Goal: Complete application form: Complete application form

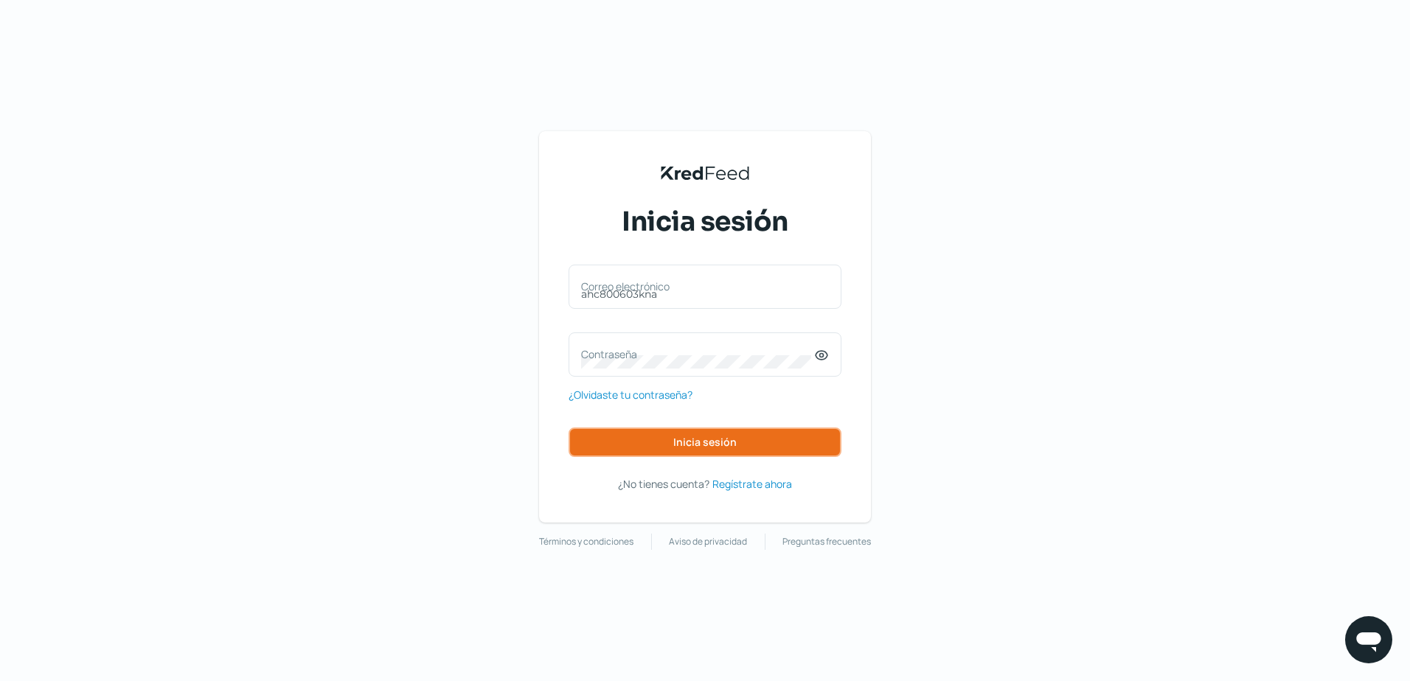
click at [643, 443] on button "Inicia sesión" at bounding box center [704, 442] width 273 height 29
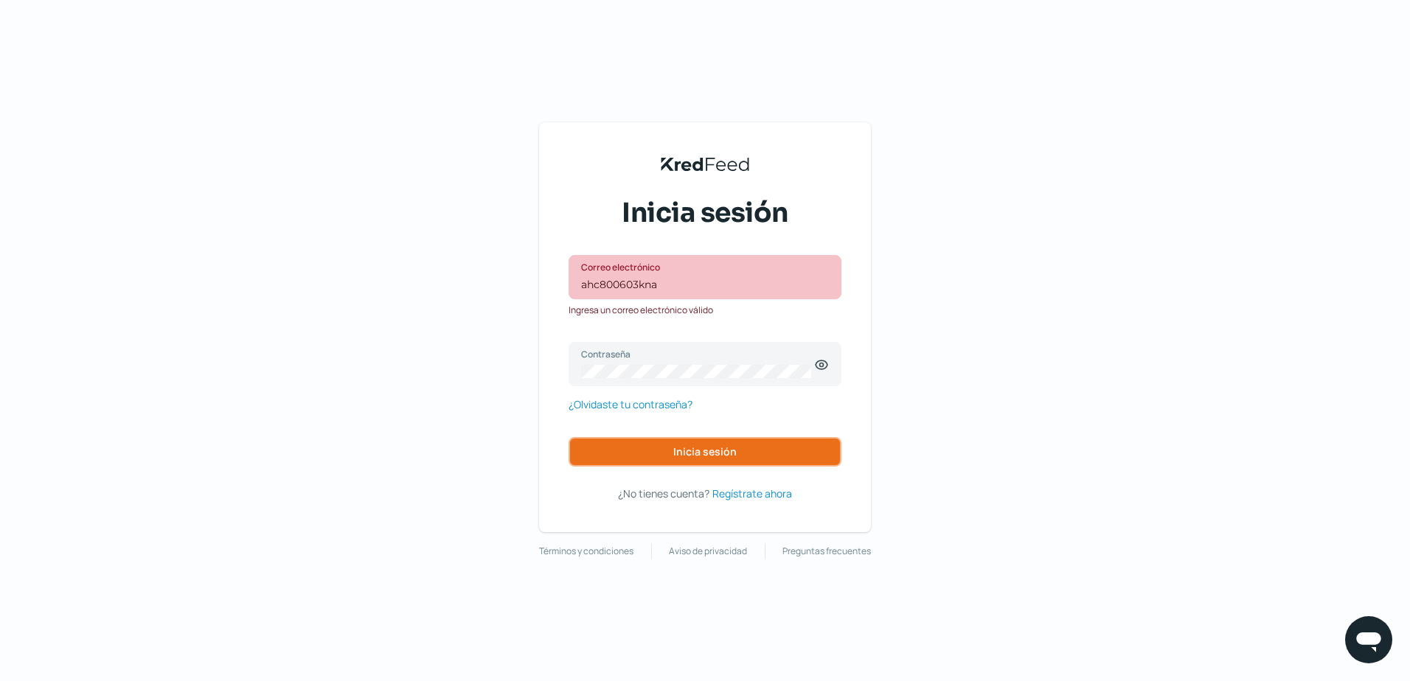
click at [643, 443] on button "Inicia sesión" at bounding box center [704, 451] width 273 height 29
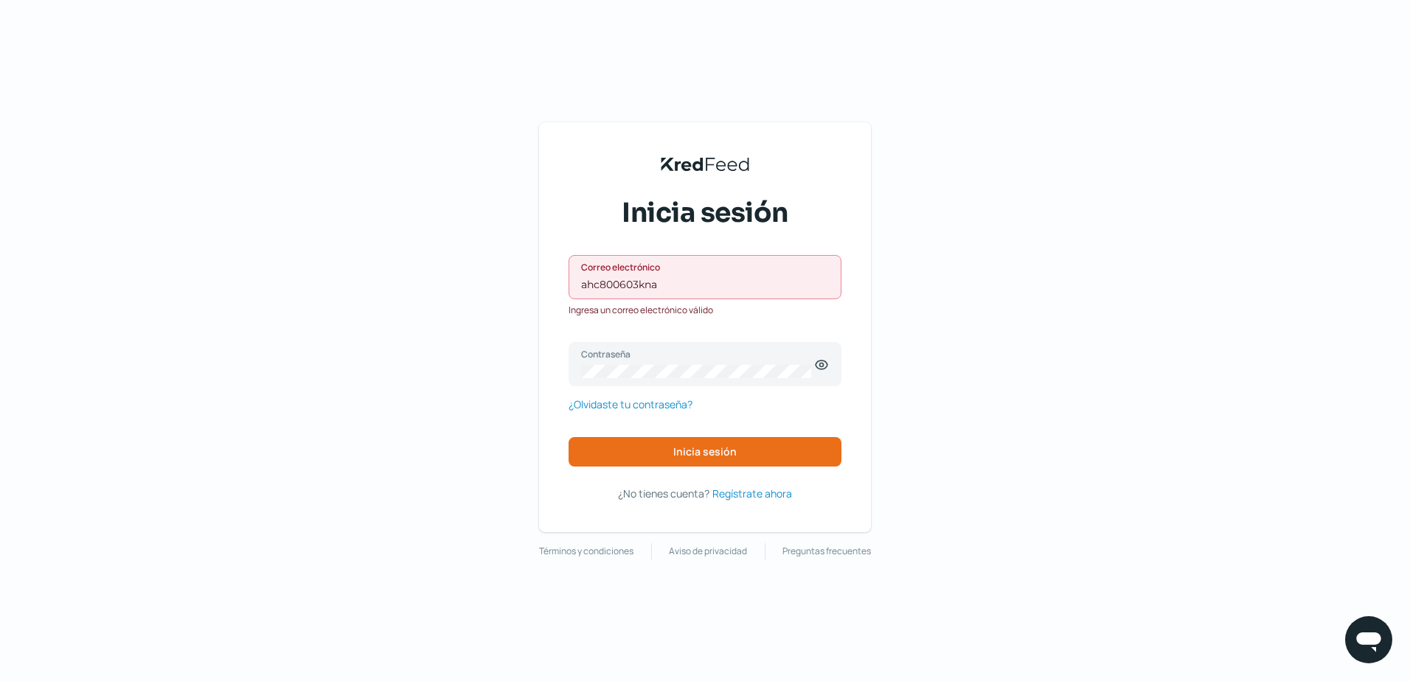
drag, startPoint x: 667, startPoint y: 296, endPoint x: 341, endPoint y: 296, distance: 325.2
click at [352, 295] on div "KredFeed's Black Logo Inicia sesión ahc800603kna Correo electrónico Ingresa un …" at bounding box center [705, 340] width 1410 height 681
drag, startPoint x: 656, startPoint y: 284, endPoint x: 434, endPoint y: 283, distance: 222.7
click at [435, 284] on div "KredFeed's Black Logo Inicia sesión ahc800603kna Correo electrónico Ingresa un …" at bounding box center [705, 340] width 1410 height 681
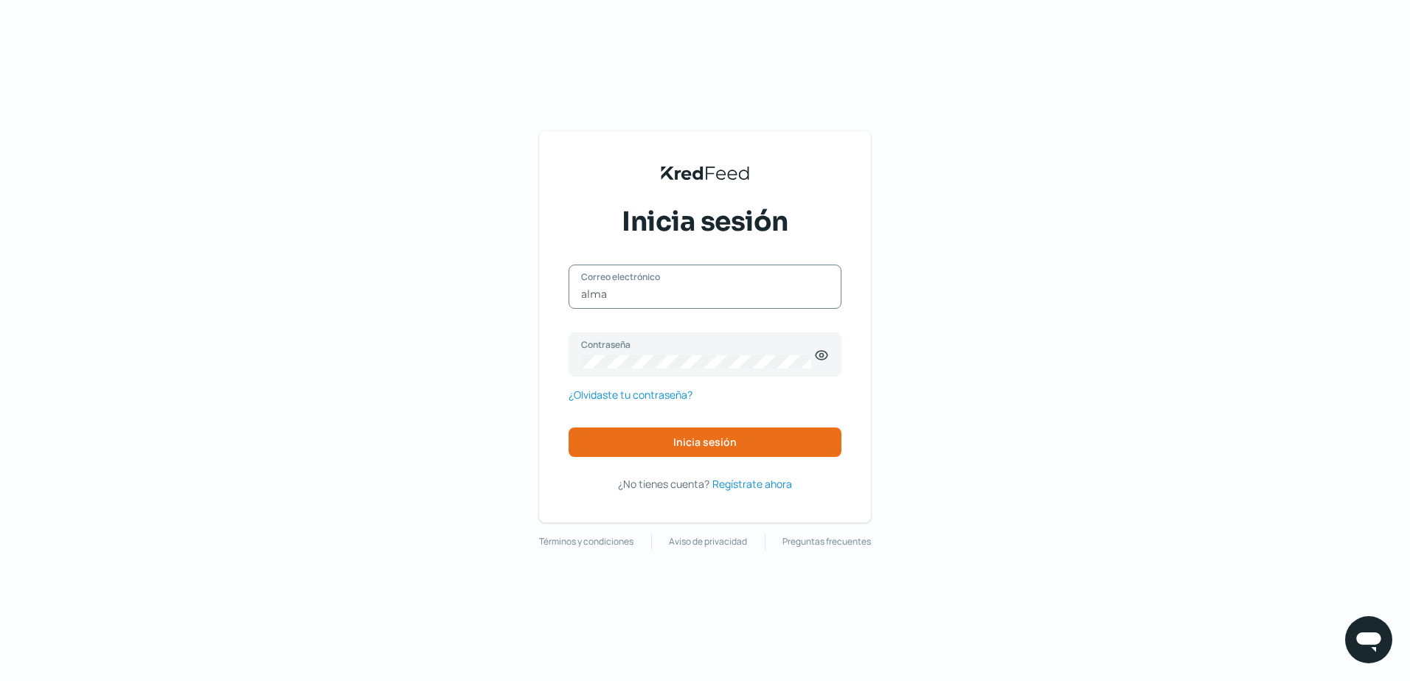
type input "[EMAIL_ADDRESS][DOMAIN_NAME]"
click at [822, 361] on icon at bounding box center [821, 355] width 15 height 15
drag, startPoint x: 431, startPoint y: 198, endPoint x: 901, endPoint y: 614, distance: 628.4
click at [901, 614] on div "KredFeed's Black Logo Inicia sesión [EMAIL_ADDRESS][DOMAIN_NAME] Correo electró…" at bounding box center [705, 340] width 1410 height 681
drag, startPoint x: 560, startPoint y: 342, endPoint x: 478, endPoint y: 343, distance: 81.8
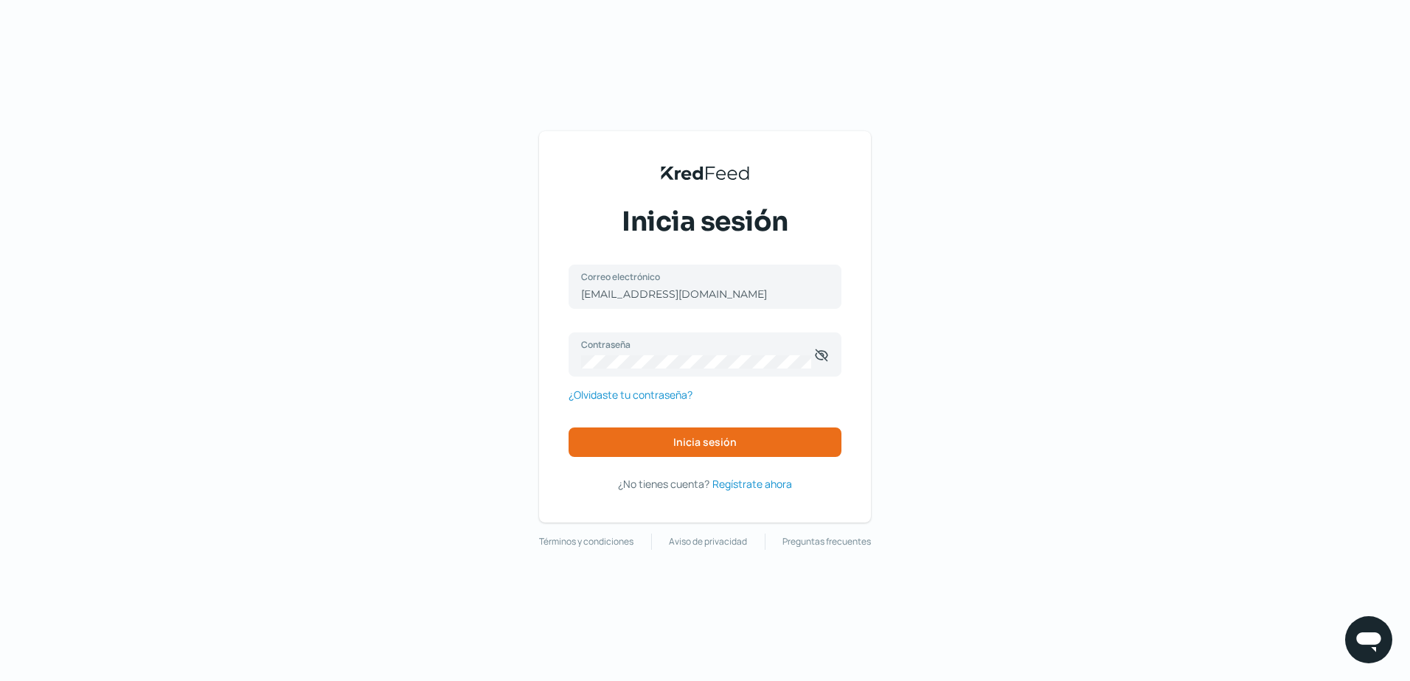
click at [506, 339] on div "KredFeed's Black Logo Inicia sesión [EMAIL_ADDRESS][DOMAIN_NAME] Correo electró…" at bounding box center [705, 340] width 1410 height 681
click at [495, 349] on div "KredFeed's Black Logo Inicia sesión [EMAIL_ADDRESS][DOMAIN_NAME] Correo electró…" at bounding box center [705, 340] width 1410 height 681
click at [586, 444] on button "Inicia sesión" at bounding box center [704, 442] width 273 height 29
click at [724, 438] on span "Inicia sesión" at bounding box center [704, 442] width 63 height 10
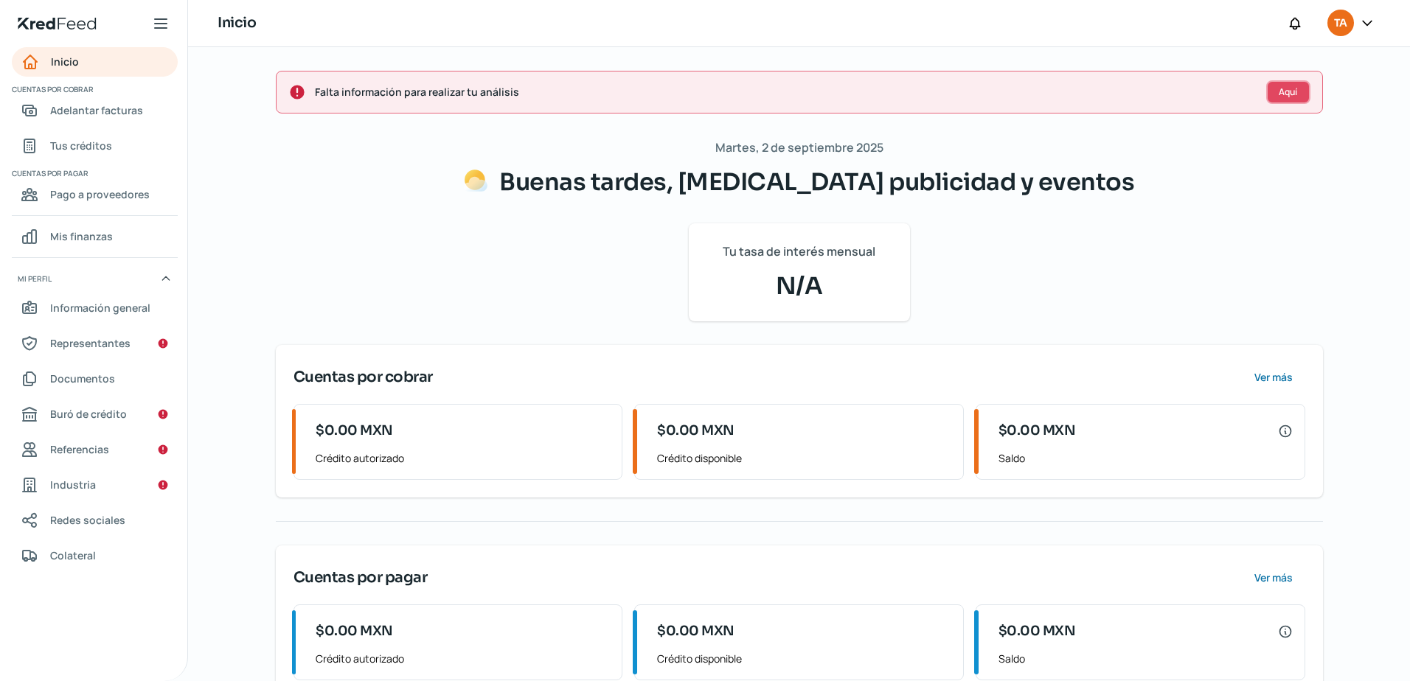
click at [1281, 88] on span "Aquí" at bounding box center [1288, 92] width 18 height 9
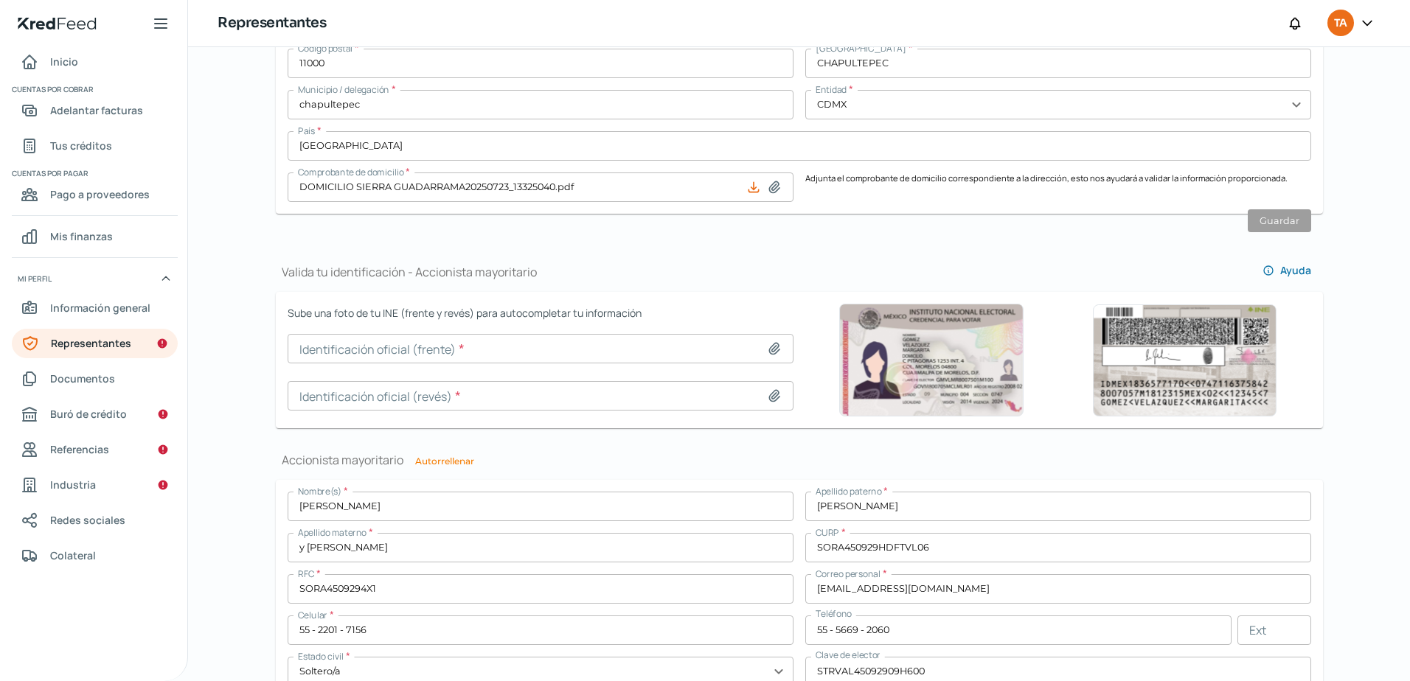
scroll to position [811, 0]
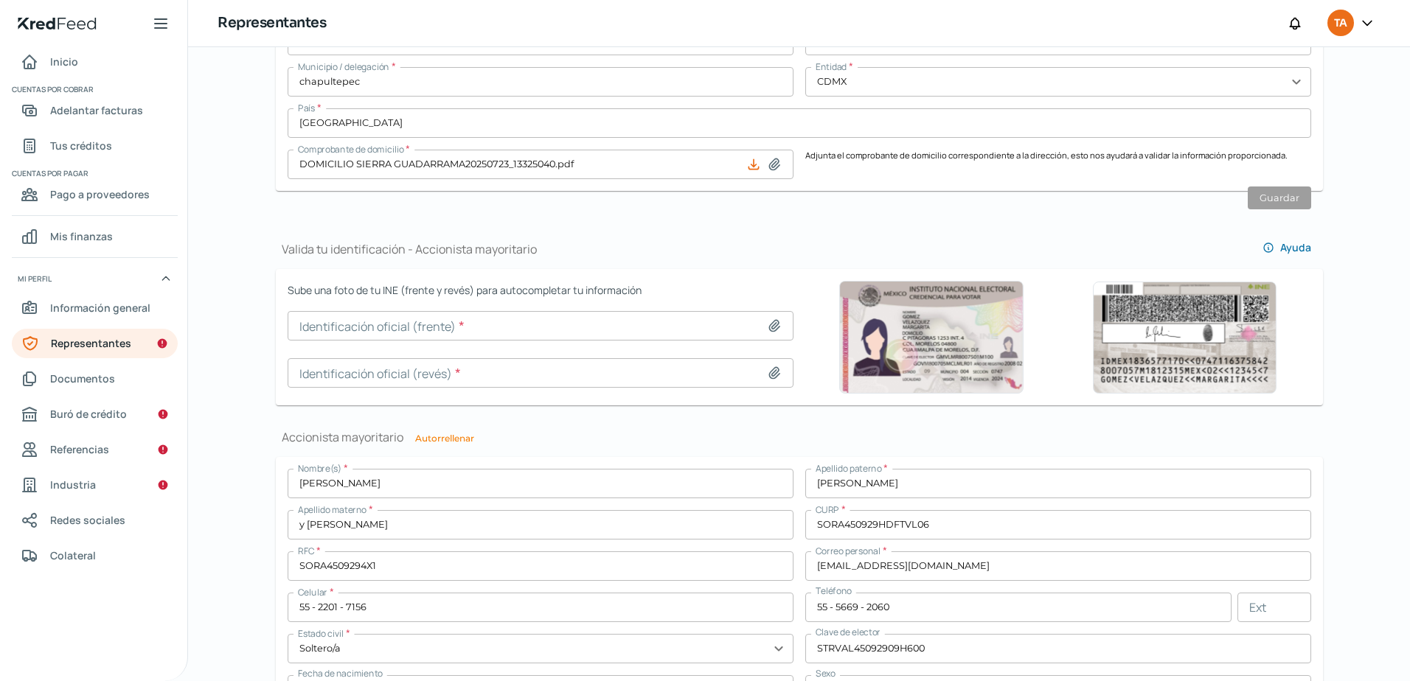
click at [529, 325] on input at bounding box center [541, 325] width 506 height 29
click at [779, 323] on div at bounding box center [777, 326] width 21 height 15
click at [777, 322] on icon at bounding box center [774, 326] width 15 height 15
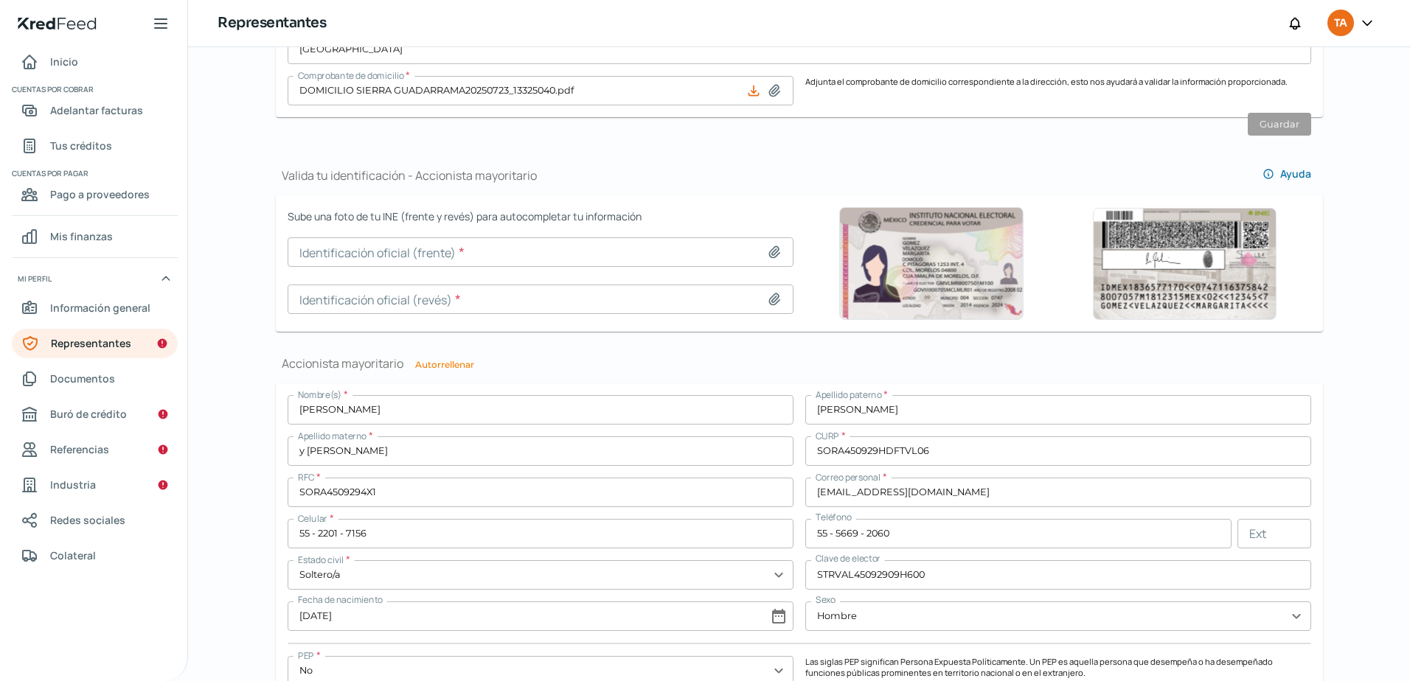
click at [769, 254] on icon at bounding box center [774, 252] width 10 height 11
click at [778, 251] on icon at bounding box center [774, 252] width 15 height 15
type input "C:\fakepath\Captura de pantalla [DATE] 154241.png"
type input "Captura de pantalla [DATE] 154241.png"
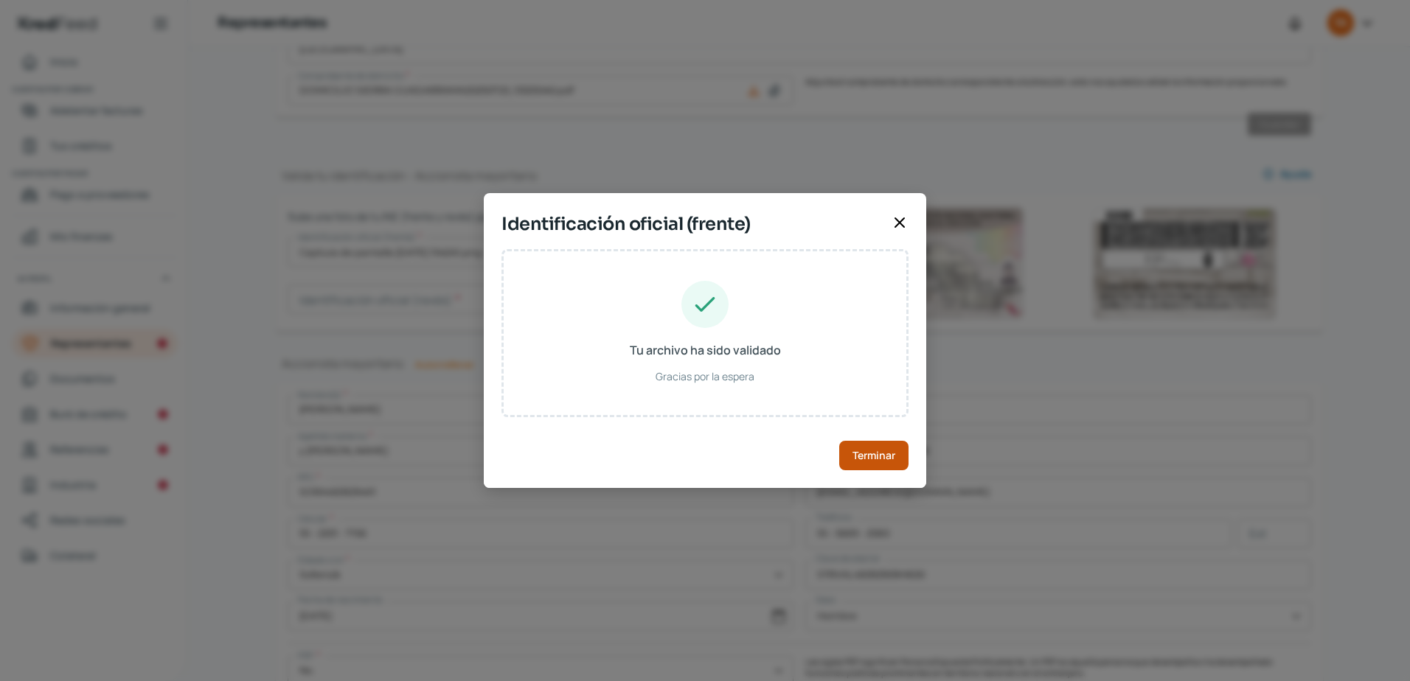
type input "[PERSON_NAME]"
type input "GEBARA"
type input "SOGA780114HDFTBL04"
type input "STGBAL78011409H300"
type input "[DATE]"
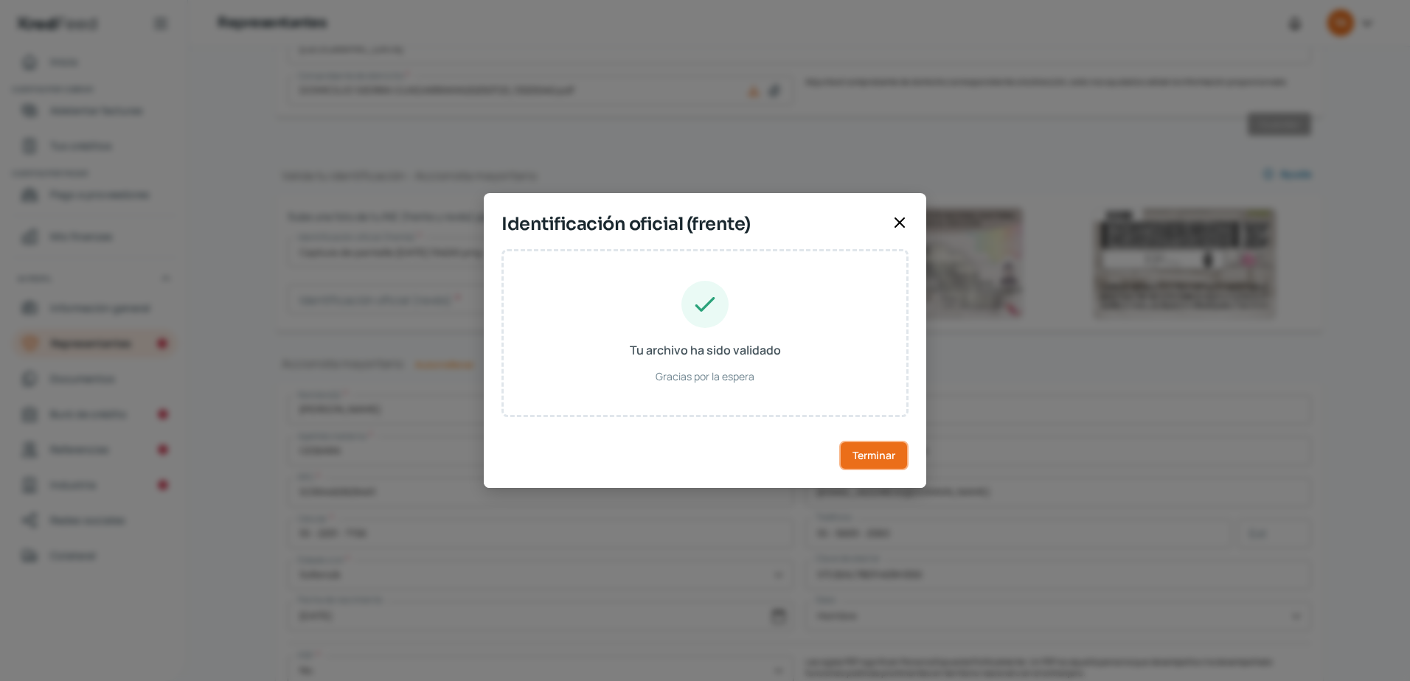
click at [870, 456] on span "Terminar" at bounding box center [873, 456] width 43 height 10
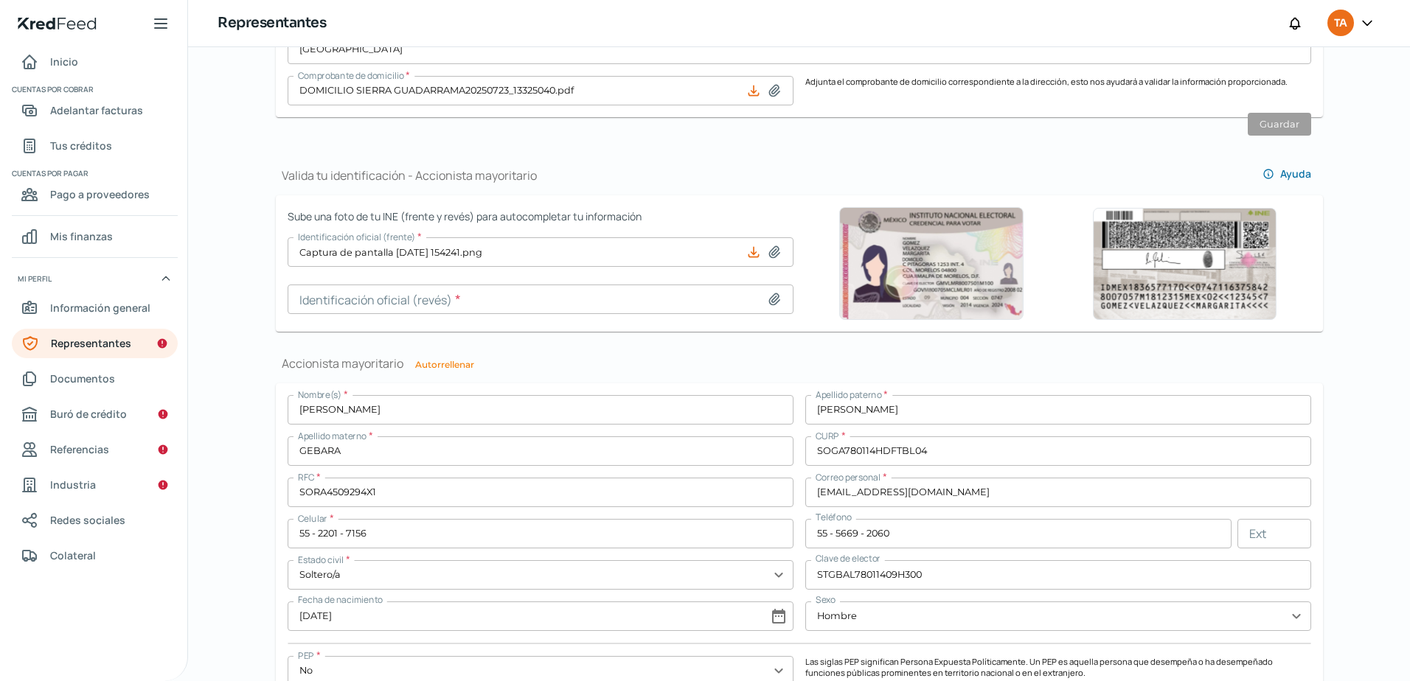
click at [579, 307] on input at bounding box center [541, 299] width 506 height 29
type input "C:\fakepath\Captura de pantalla [DATE] 154247.png"
type input "Captura de pantalla [DATE] 154247.png"
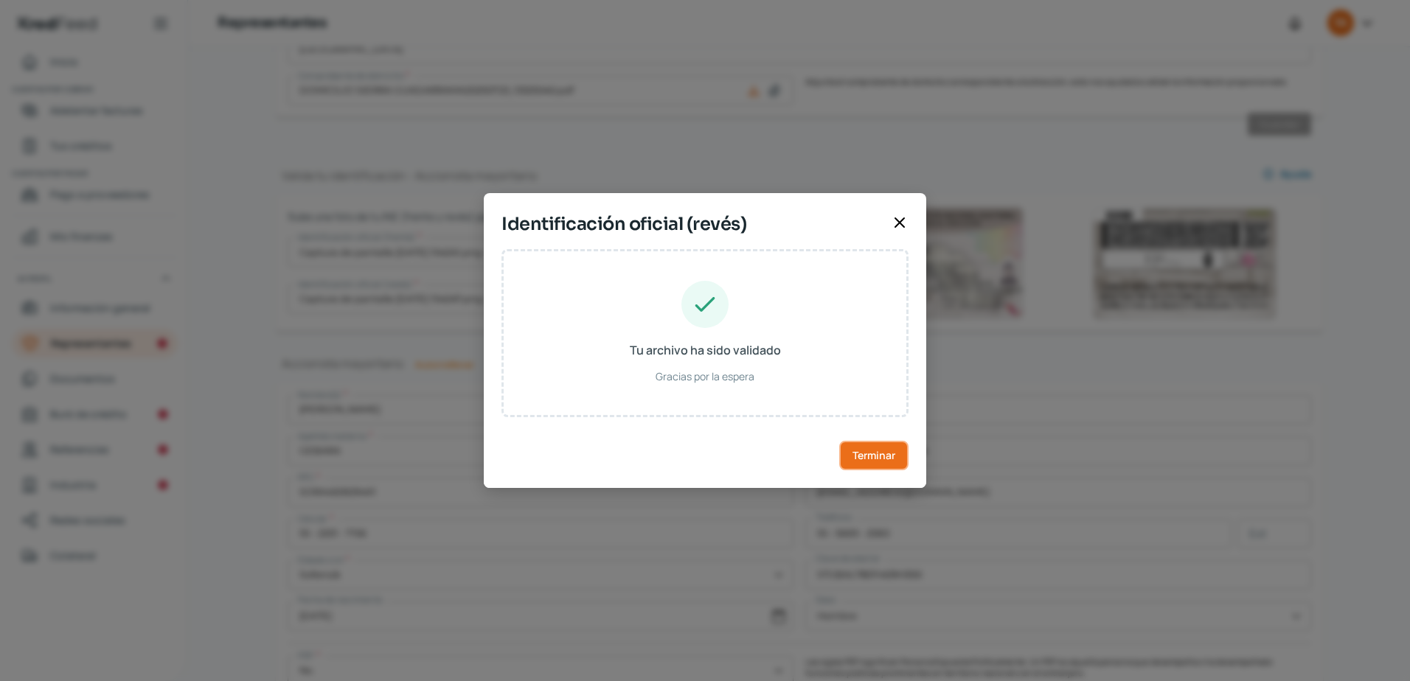
click at [890, 447] on button "Terminar" at bounding box center [873, 455] width 69 height 29
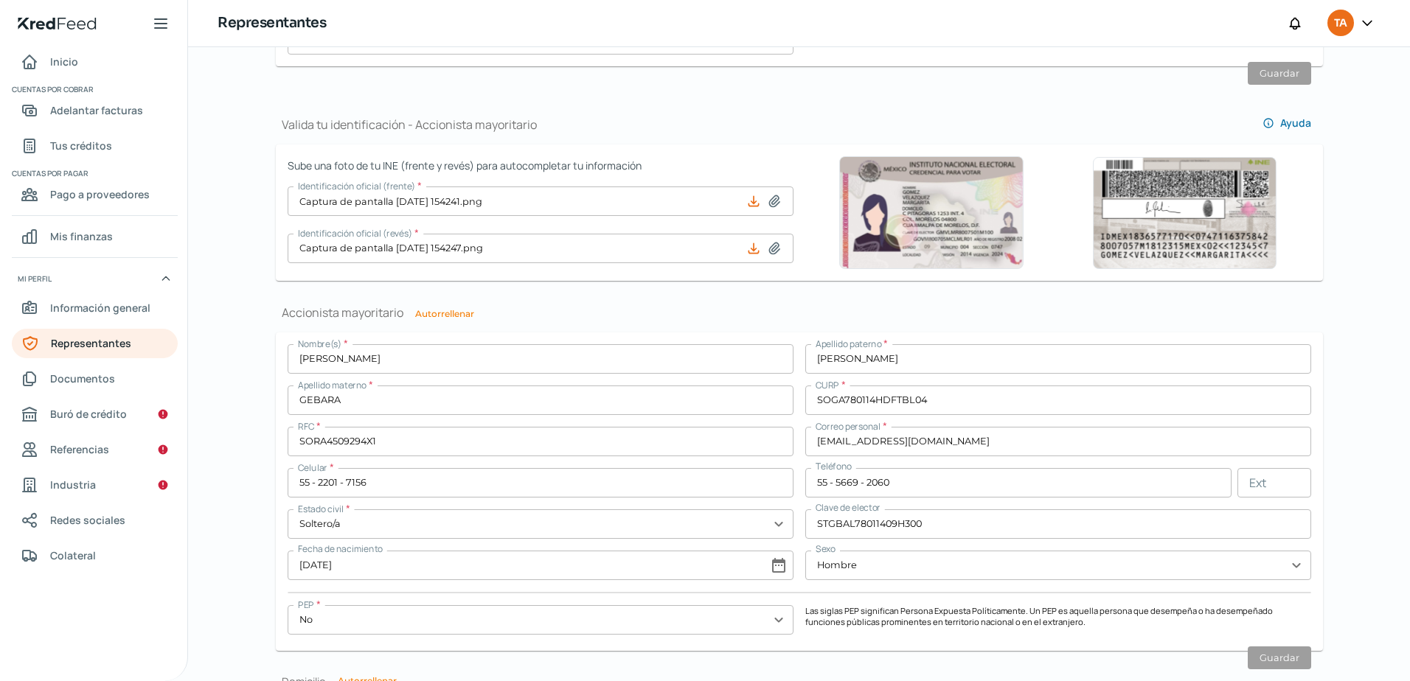
scroll to position [916, 0]
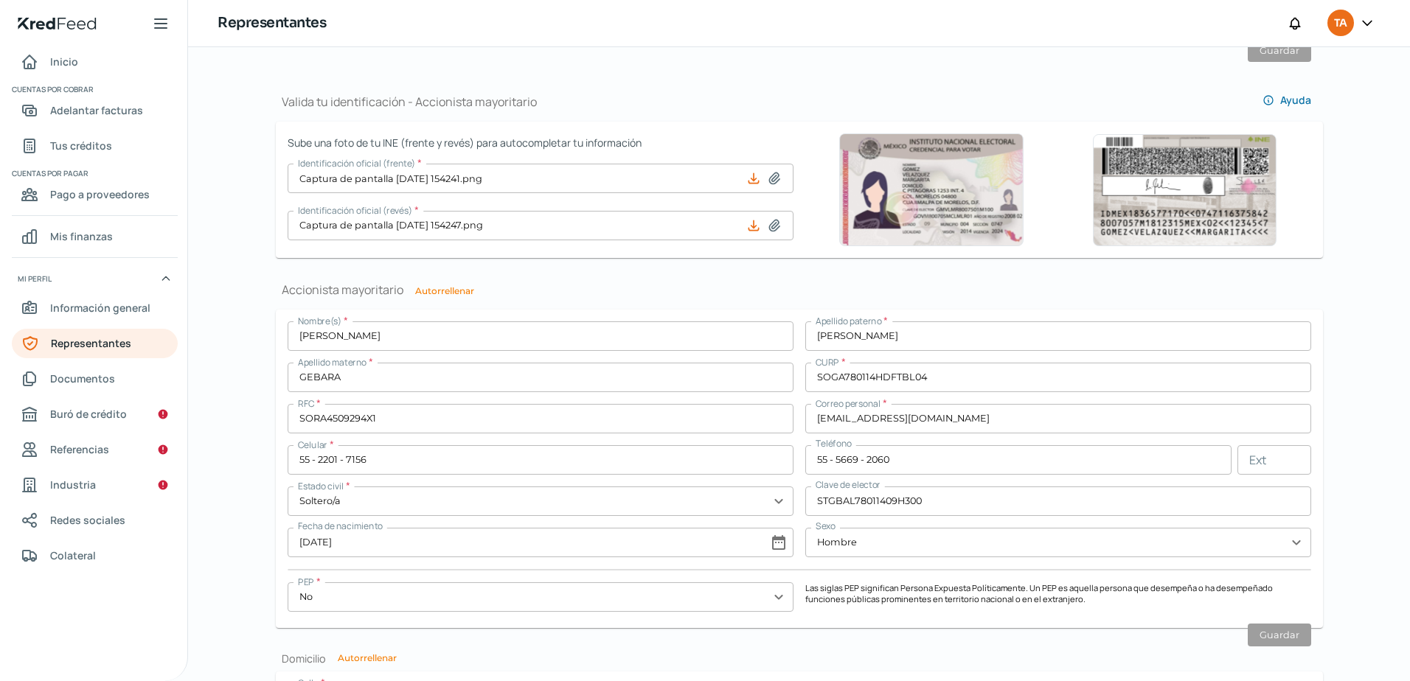
drag, startPoint x: 426, startPoint y: 422, endPoint x: 153, endPoint y: 399, distance: 274.5
click at [153, 399] on div "Inicio | KredFeed Inicio Cuentas por cobrar Adelantar facturas Tus créditos Cue…" at bounding box center [705, 340] width 1410 height 681
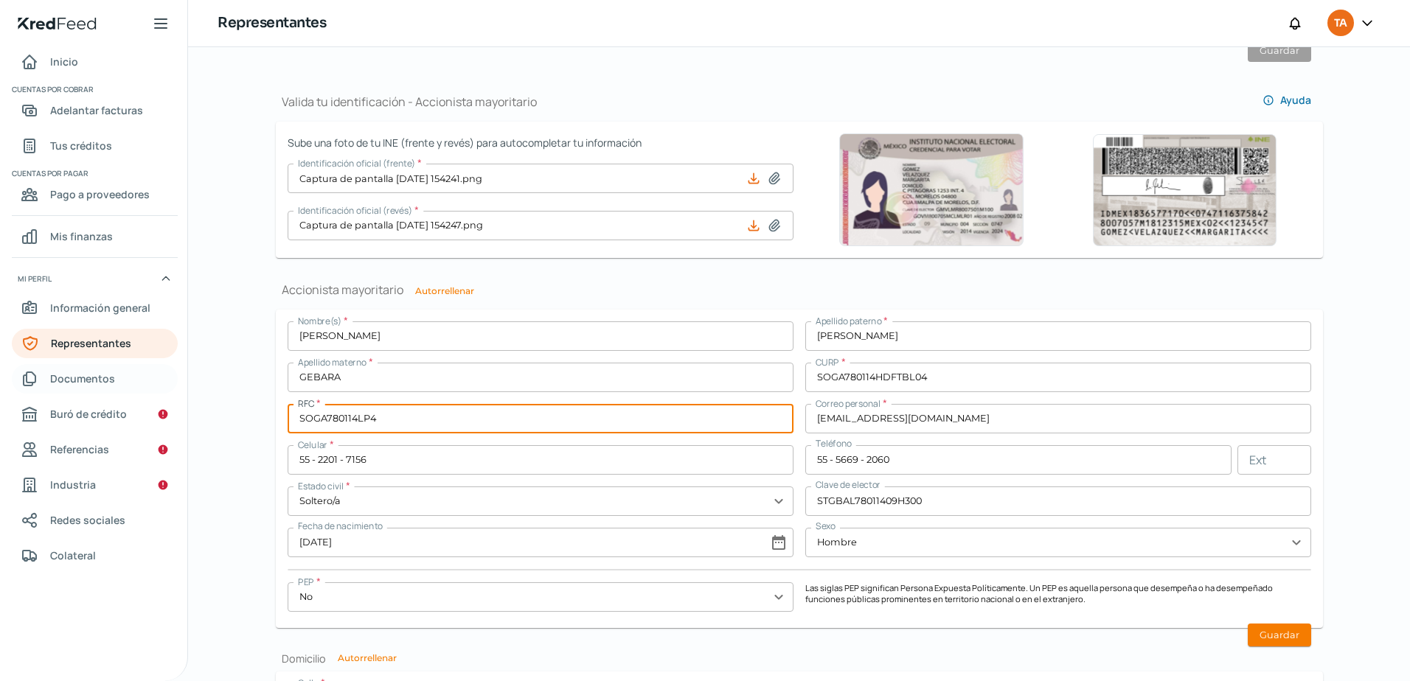
type input "SOGA780114LP4"
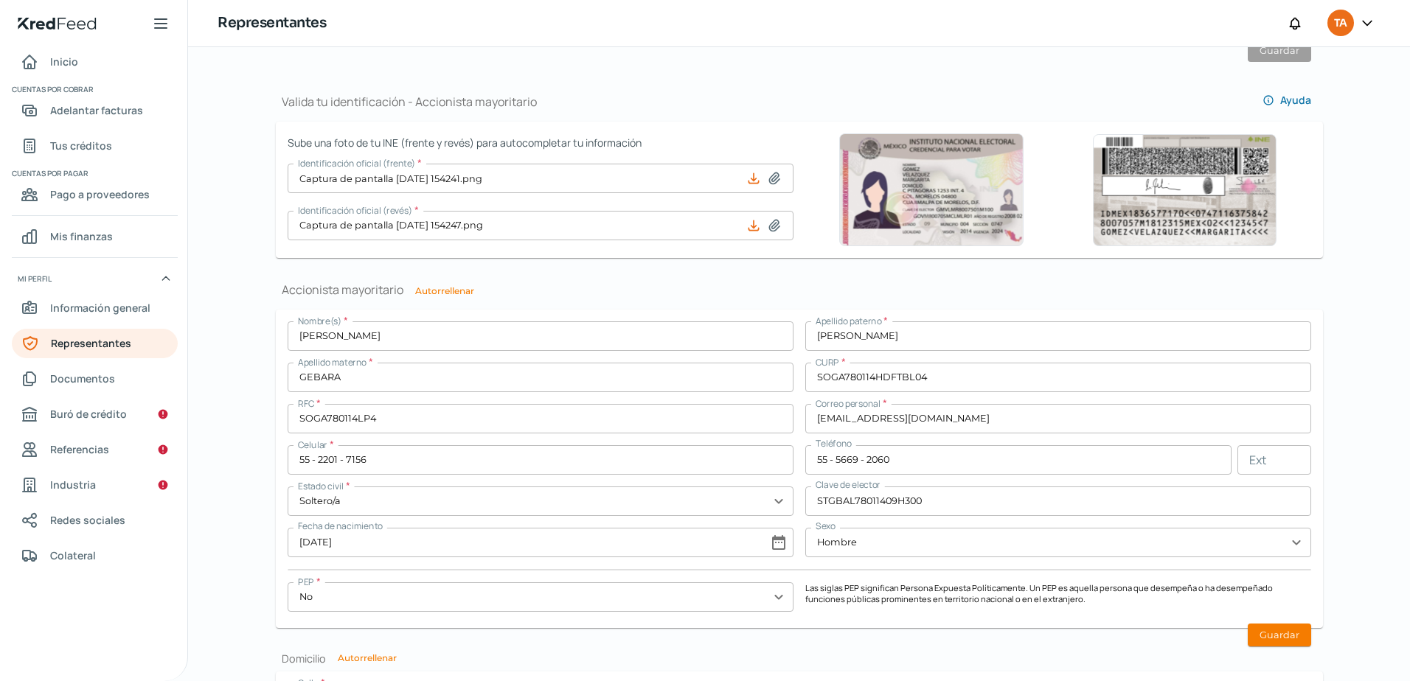
click at [456, 484] on div "Nombre(s) * [PERSON_NAME] paterno * [PERSON_NAME] Apellido materno * GEBARA CUR…" at bounding box center [799, 468] width 1023 height 295
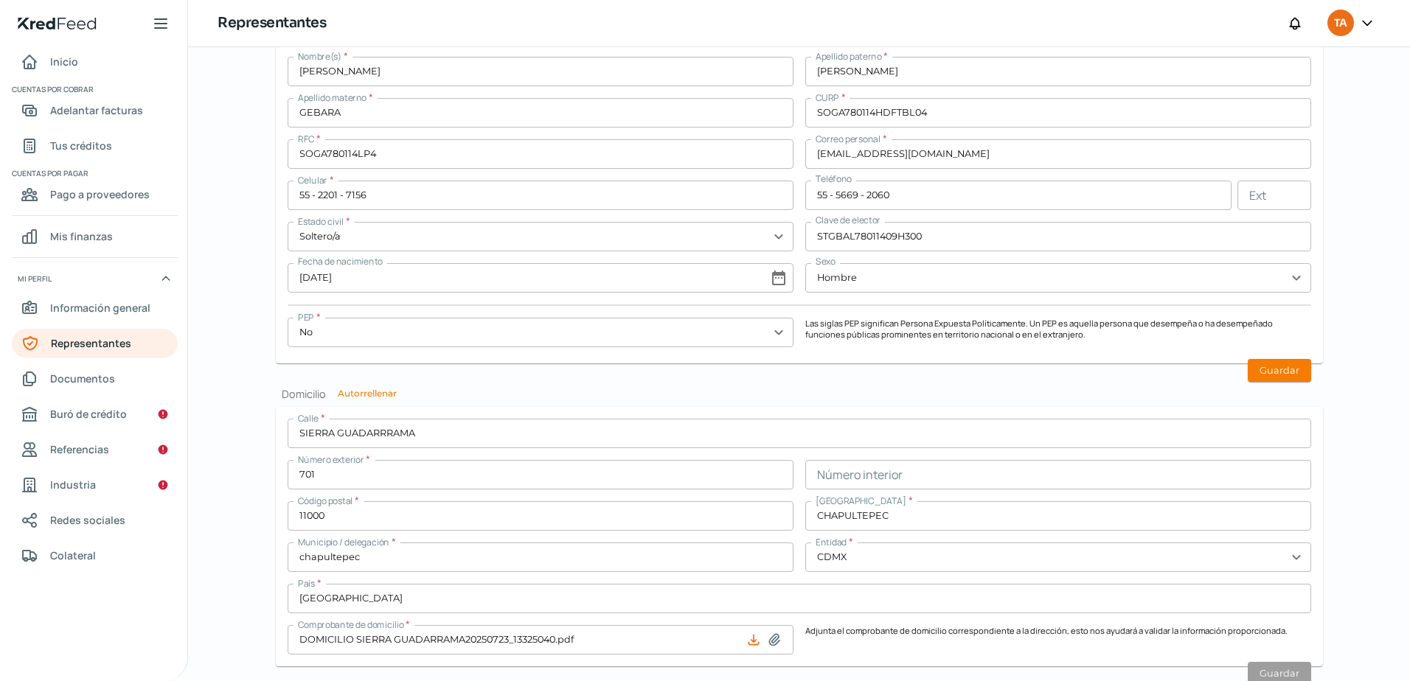
scroll to position [1225, 0]
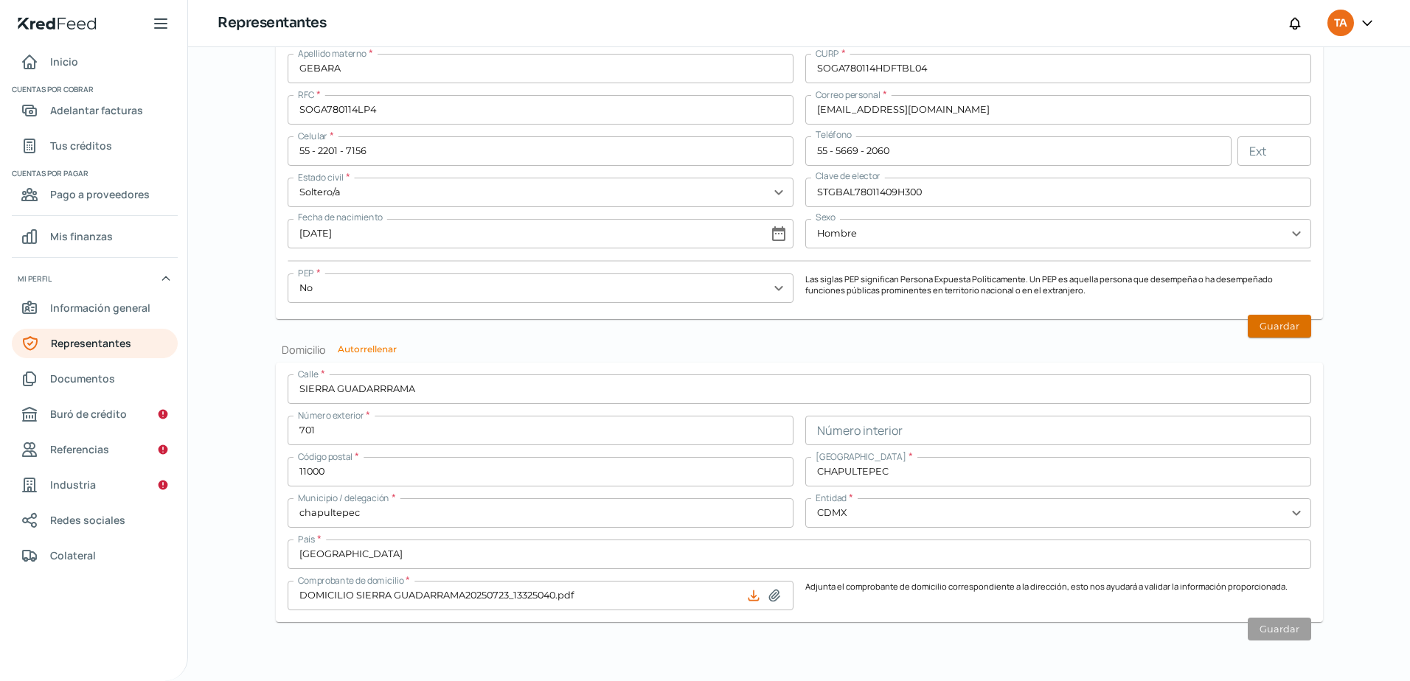
click at [1262, 327] on button "Guardar" at bounding box center [1279, 326] width 63 height 23
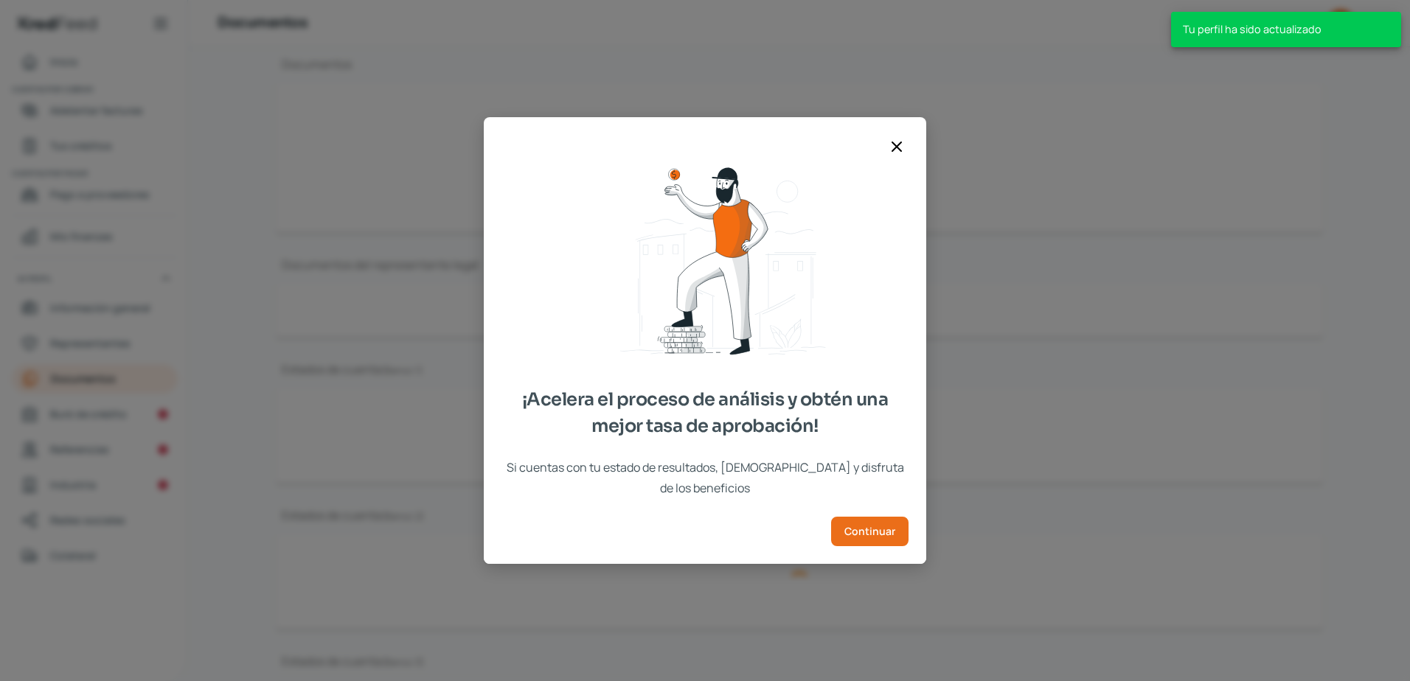
scroll to position [278, 0]
type input "CONSTANCIA DE SITUACION FISCAL AD HOC 08082025.pdf"
type input "PRESENTACION [MEDICAL_DATA].pdf"
type input "ACTA 43,674 AD HOC 150 [DATE].pdf"
type input "[DATE].pdf"
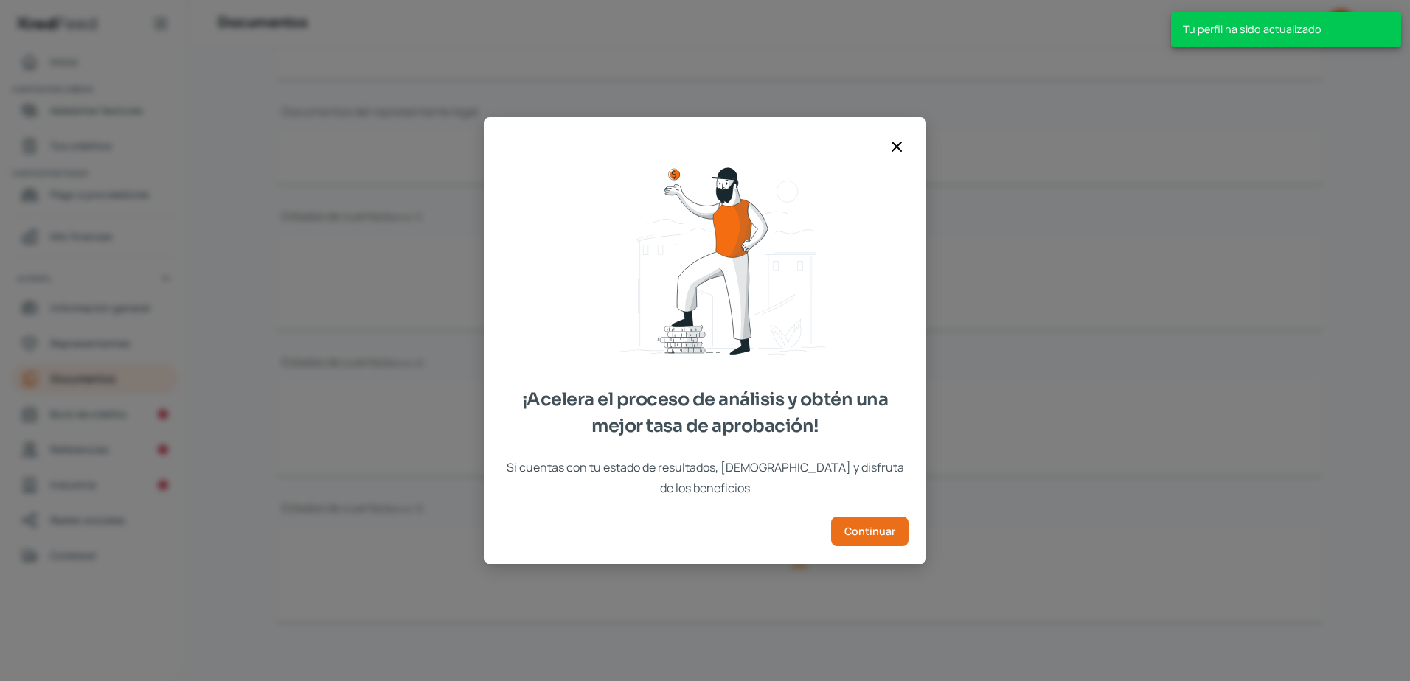
type input "[DATE].pdf"
type input "00740070000193130703CH (18).pdf"
type input "[DATE].pdf"
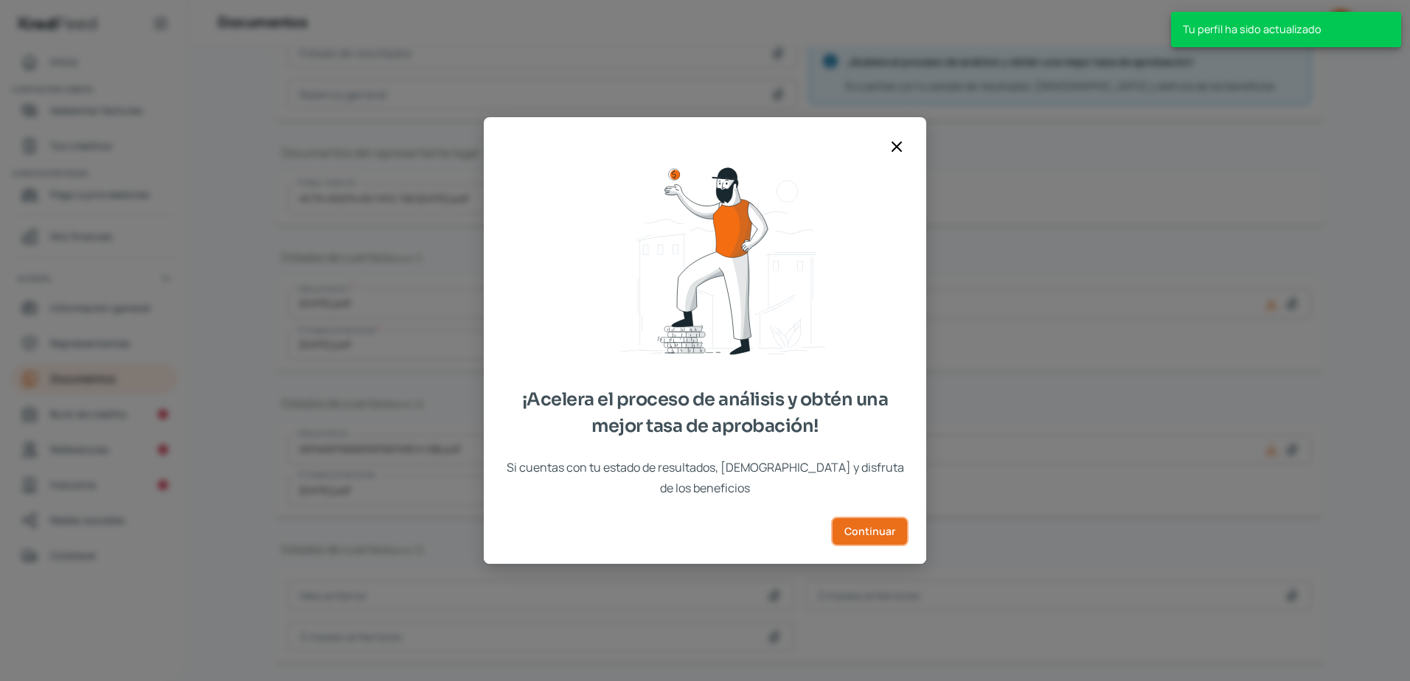
click at [901, 521] on button "Continuar" at bounding box center [869, 531] width 77 height 29
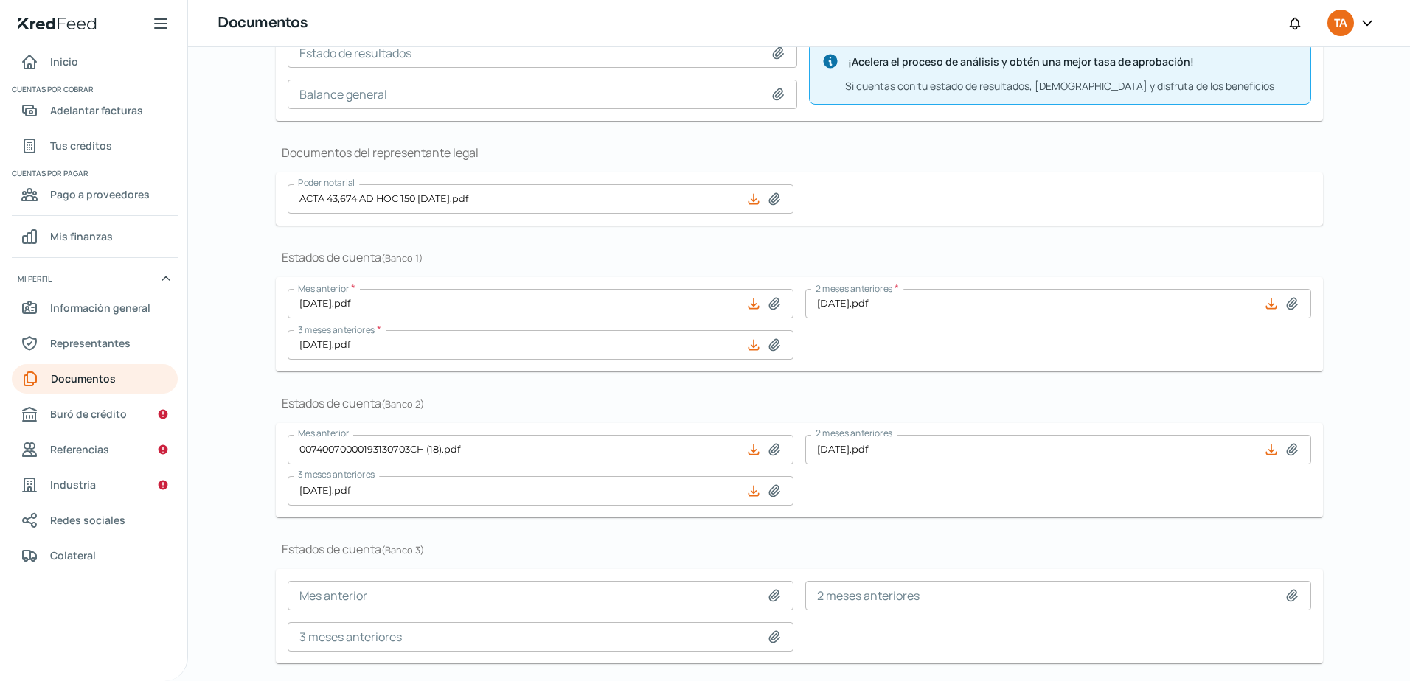
scroll to position [319, 0]
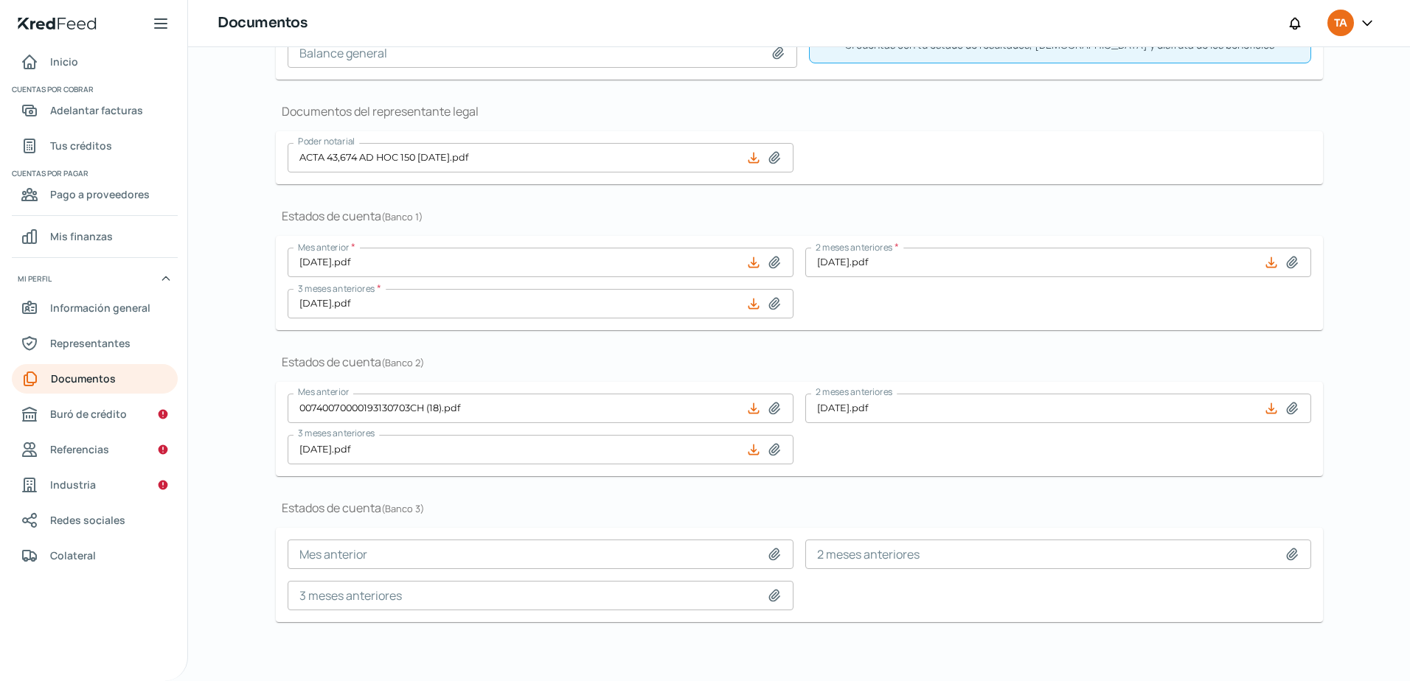
click at [771, 552] on icon at bounding box center [774, 554] width 15 height 15
type input "C:\fakepath\39 HSBC [DATE].pdf"
type input "39 HSBC [DATE].pdf"
click at [768, 549] on icon at bounding box center [774, 554] width 15 height 15
type input "C:\fakepath\eStatementPDFJul2025.pdf"
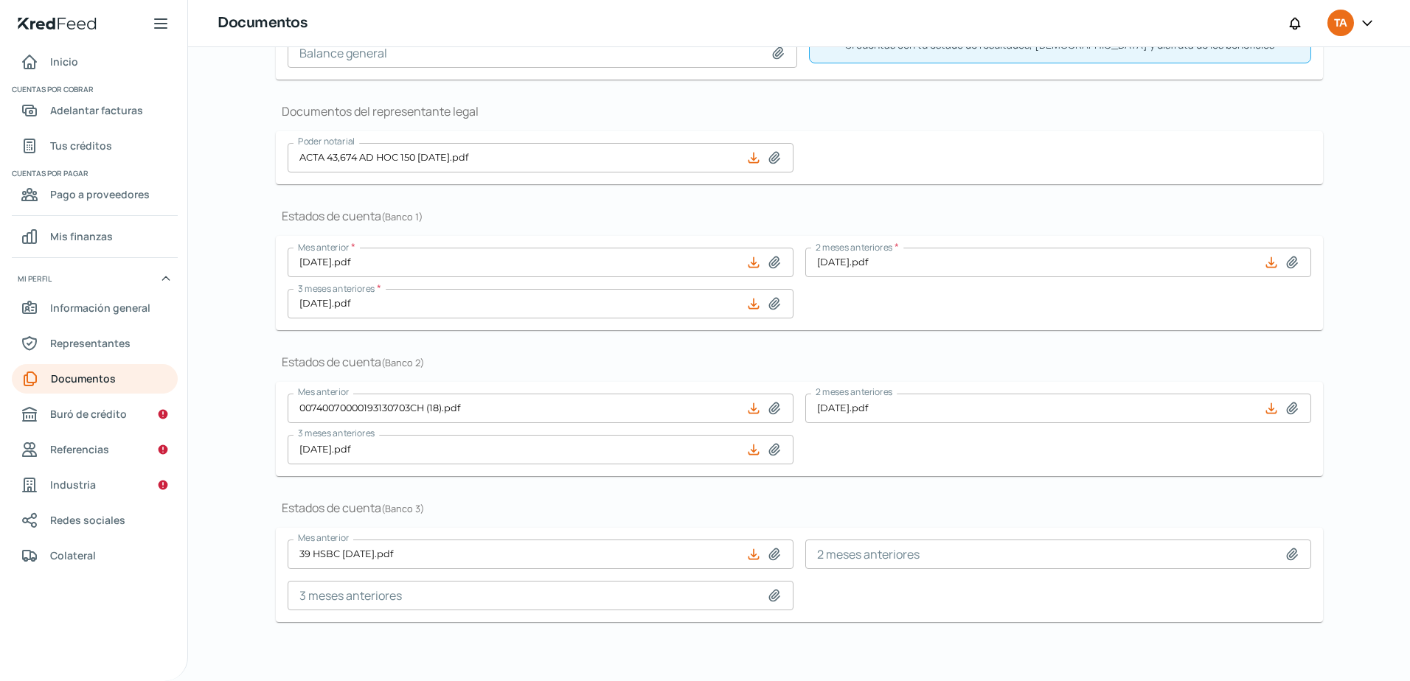
type input "eStatementPDFJul2025.pdf"
click at [1289, 547] on icon at bounding box center [1291, 554] width 15 height 15
type input "C:\fakepath\[DATE].pdf"
type input "[DATE].pdf"
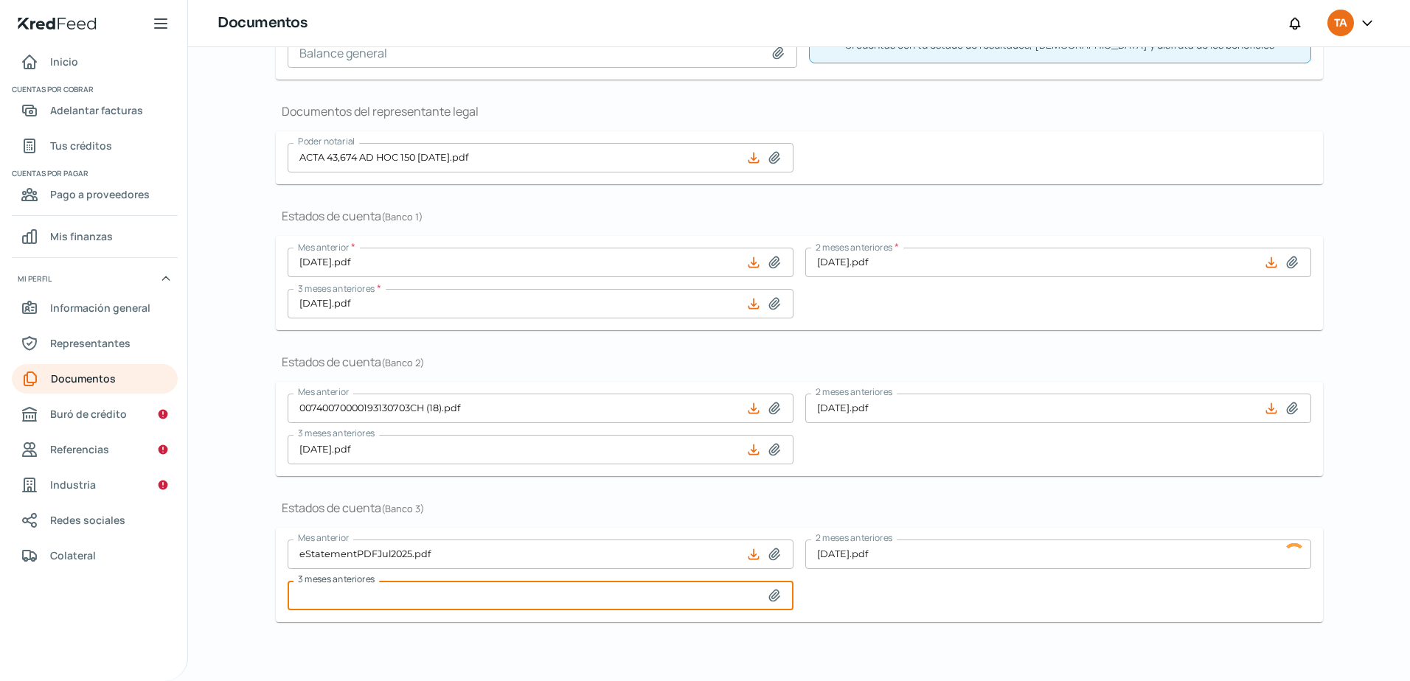
click at [552, 596] on input at bounding box center [541, 595] width 506 height 29
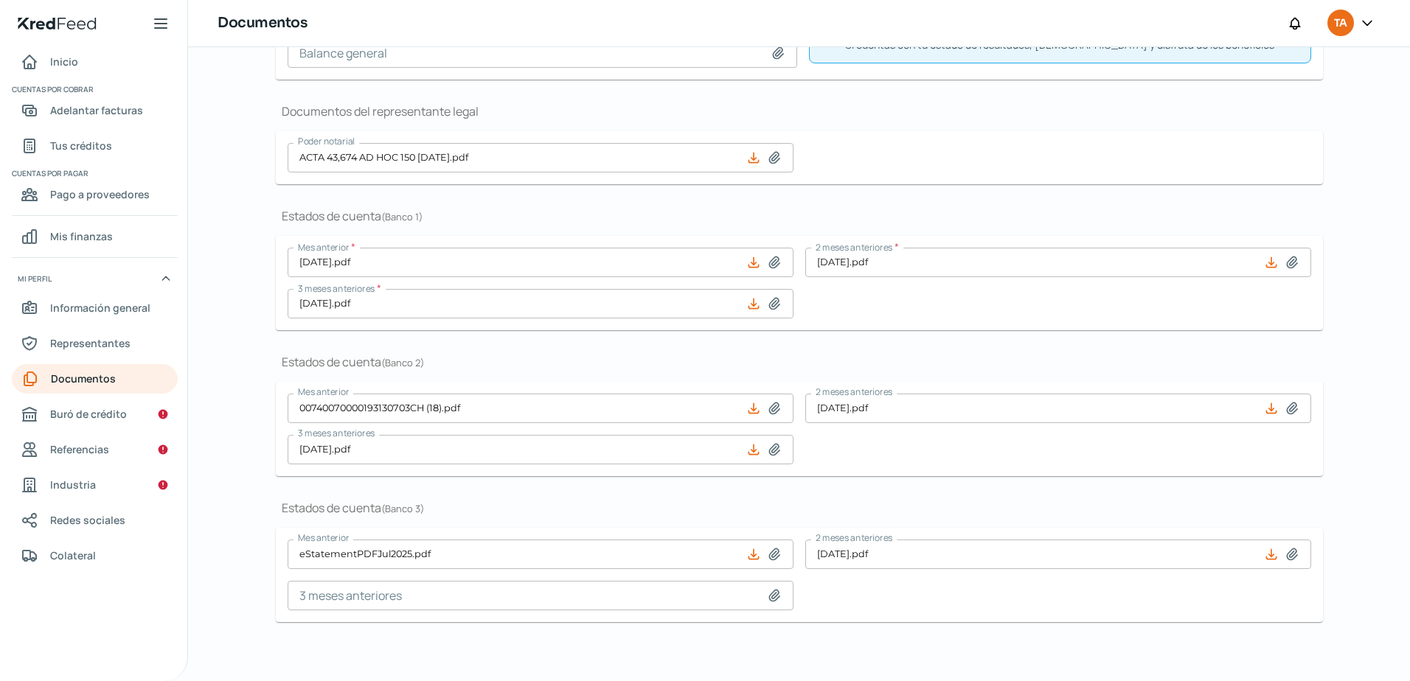
type input "C:\fakepath\39 HSBC [DATE].pdf"
type input "39 HSBC [DATE].pdf"
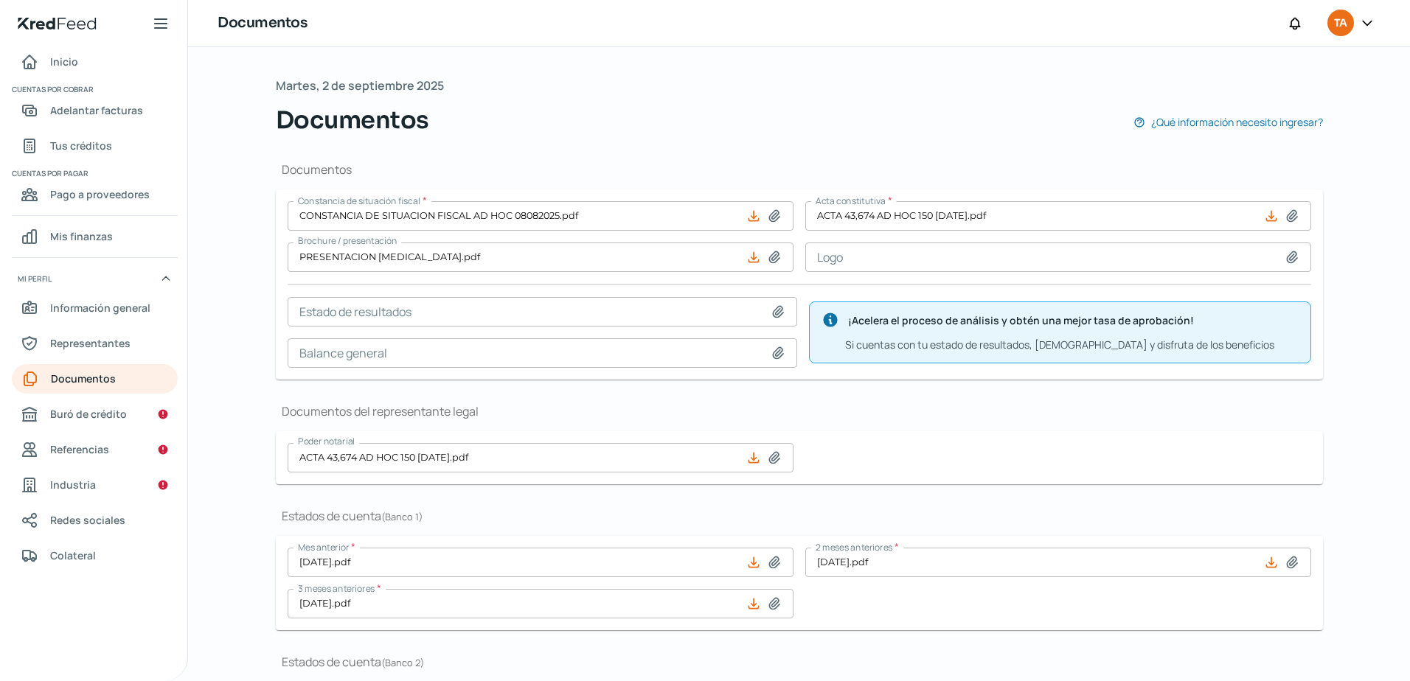
scroll to position [0, 0]
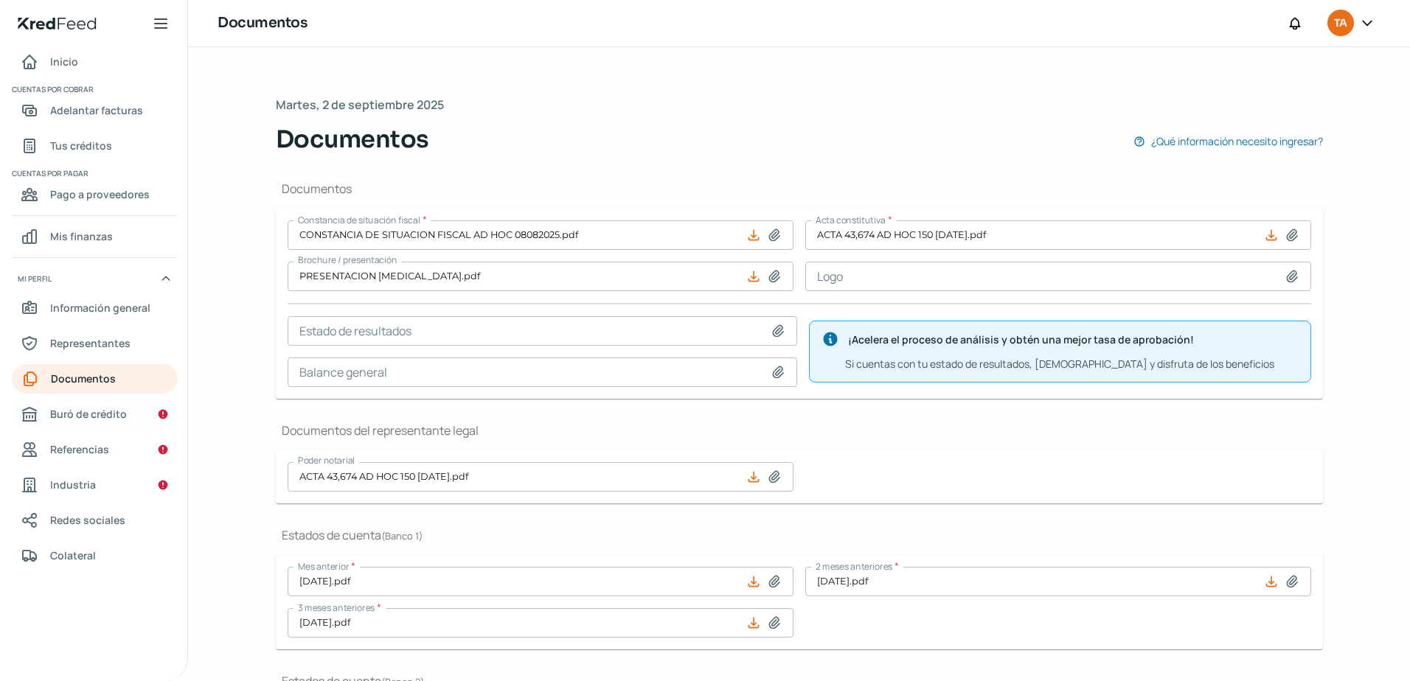
click at [113, 411] on span "Buró de crédito" at bounding box center [88, 414] width 77 height 18
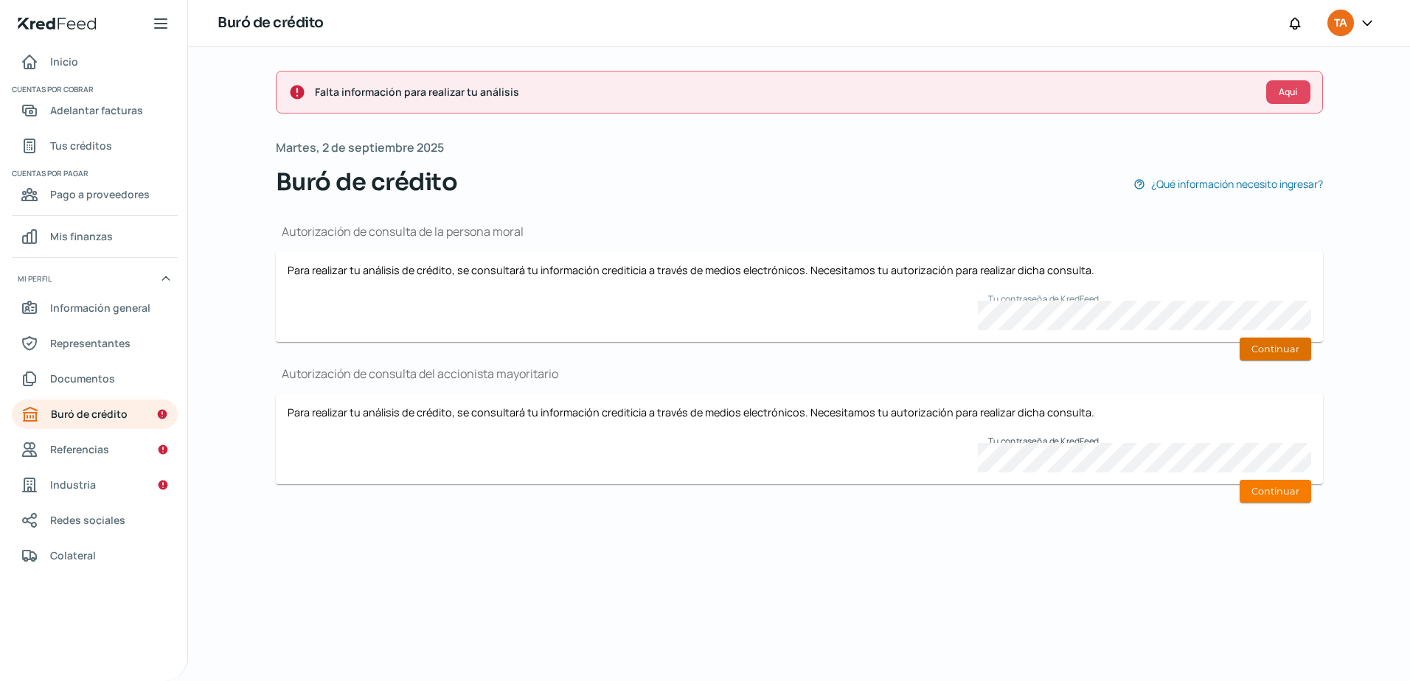
click at [1275, 352] on button "Continuar" at bounding box center [1275, 349] width 72 height 23
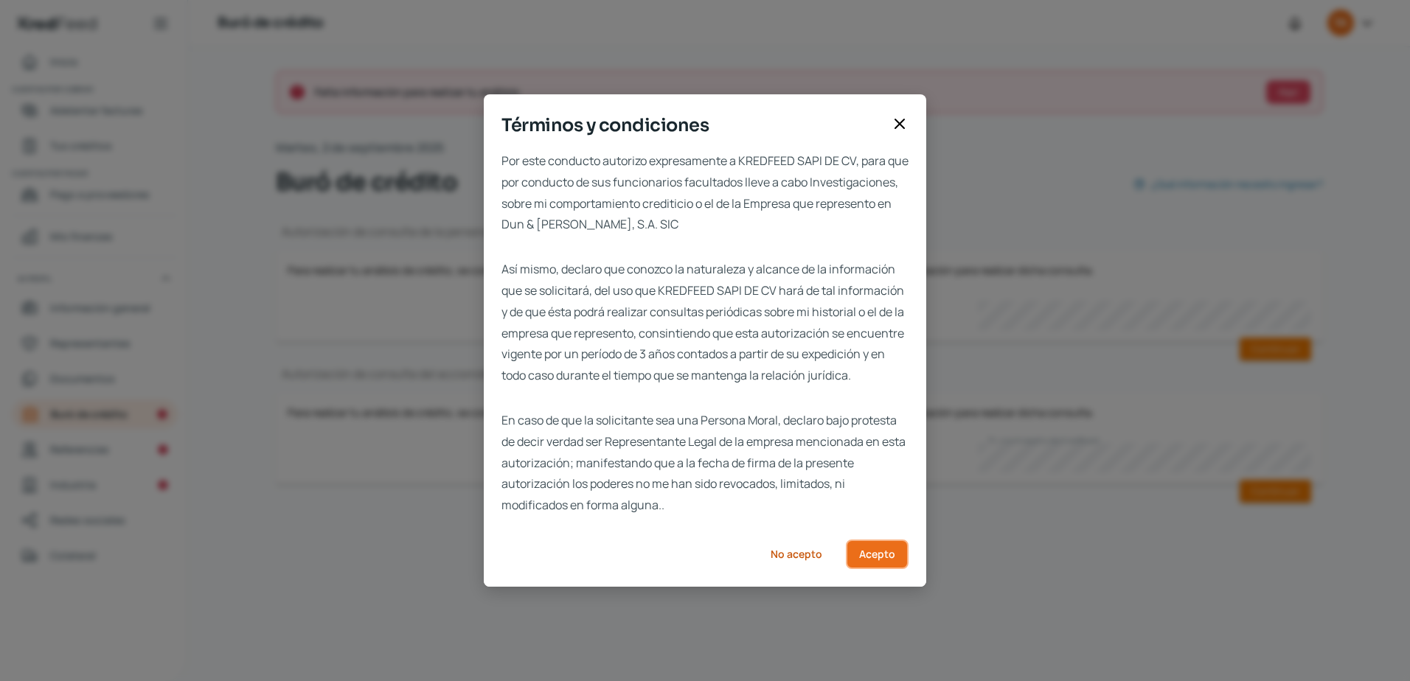
click at [872, 560] on span "Acepto" at bounding box center [877, 554] width 36 height 10
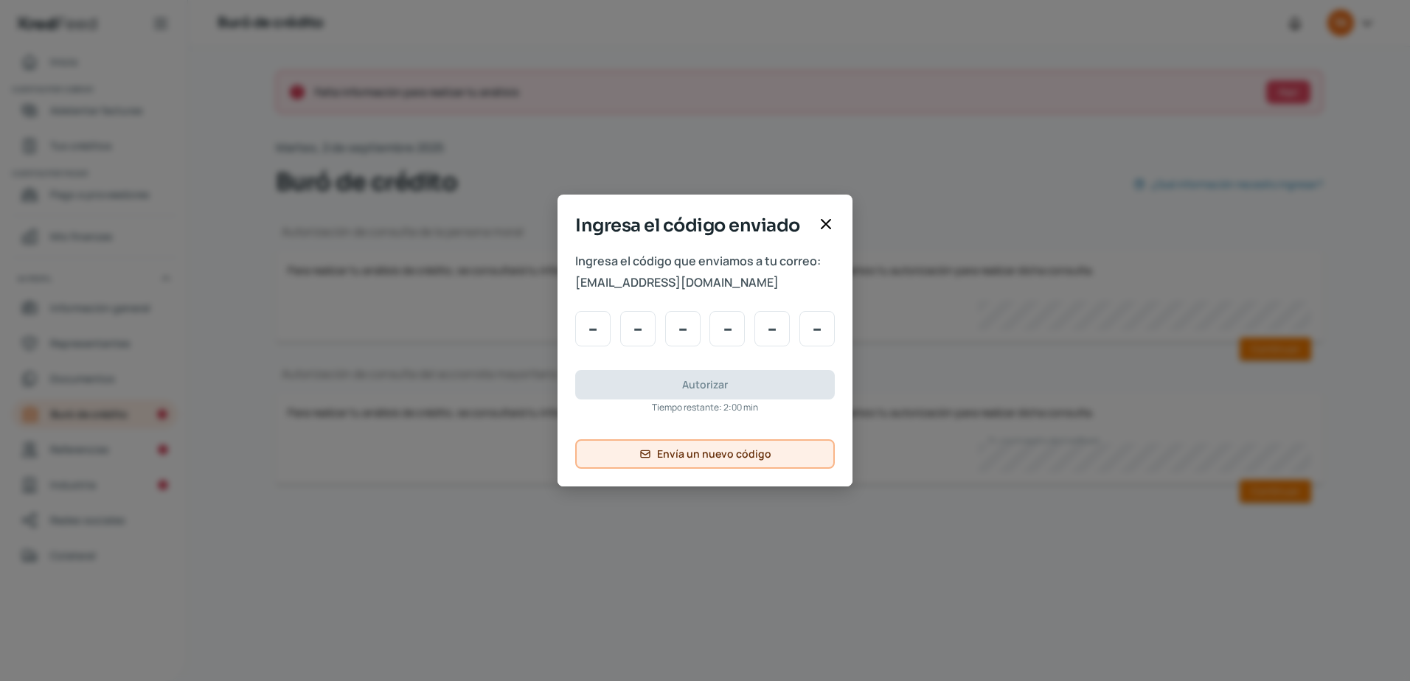
click at [692, 442] on button "Envía un nuevo código" at bounding box center [705, 453] width 260 height 29
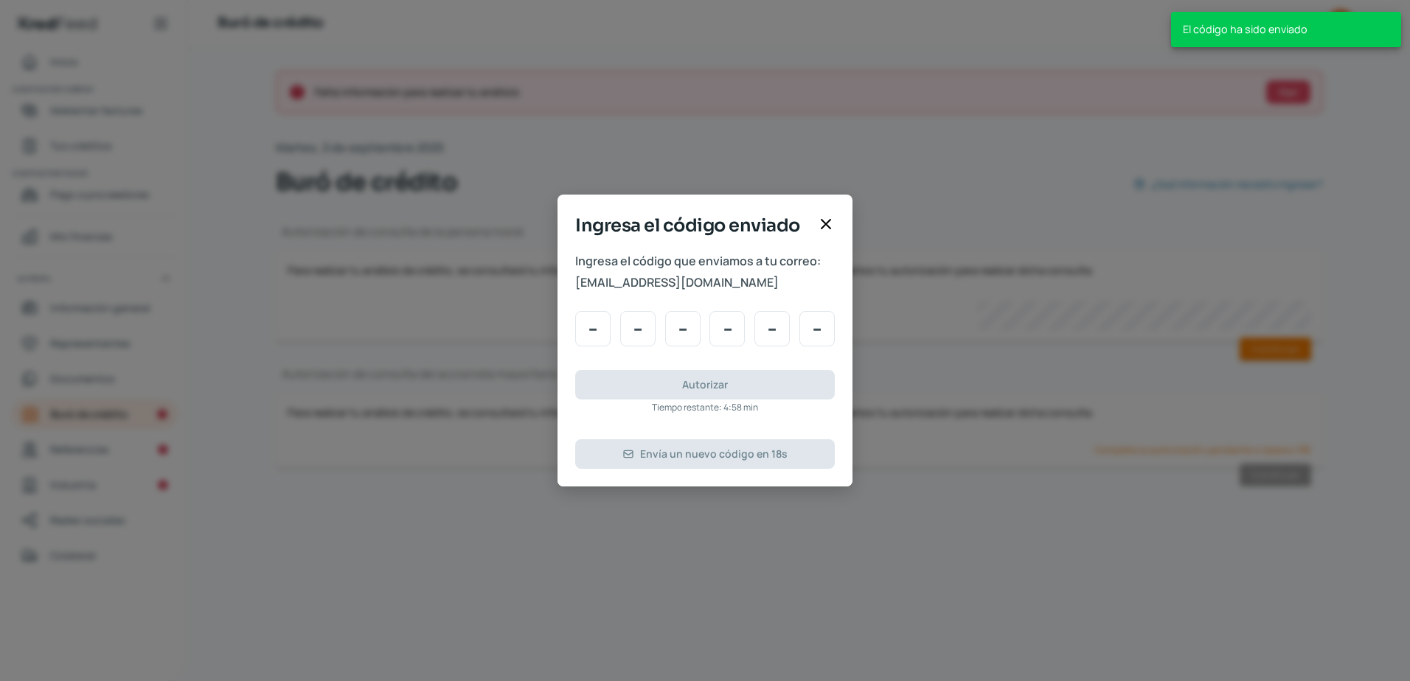
click at [765, 442] on div "Ingresa el código enviado Ingresa el código que enviamos a tu correo: [EMAIL_AD…" at bounding box center [704, 340] width 295 height 291
click at [588, 331] on input "Code input" at bounding box center [592, 328] width 35 height 35
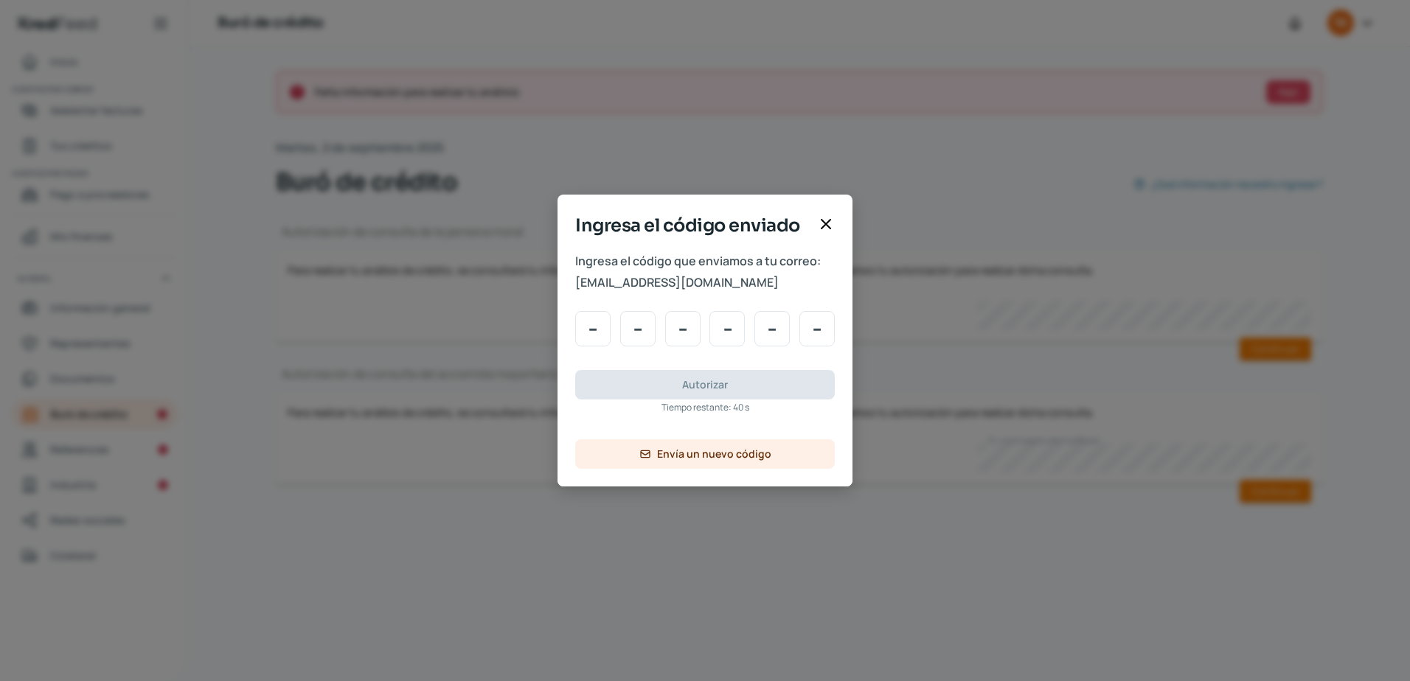
click at [1325, 301] on div "Ingresa el código enviado Ingresa el código que enviamos a tu correo: [EMAIL_AD…" at bounding box center [705, 340] width 1410 height 681
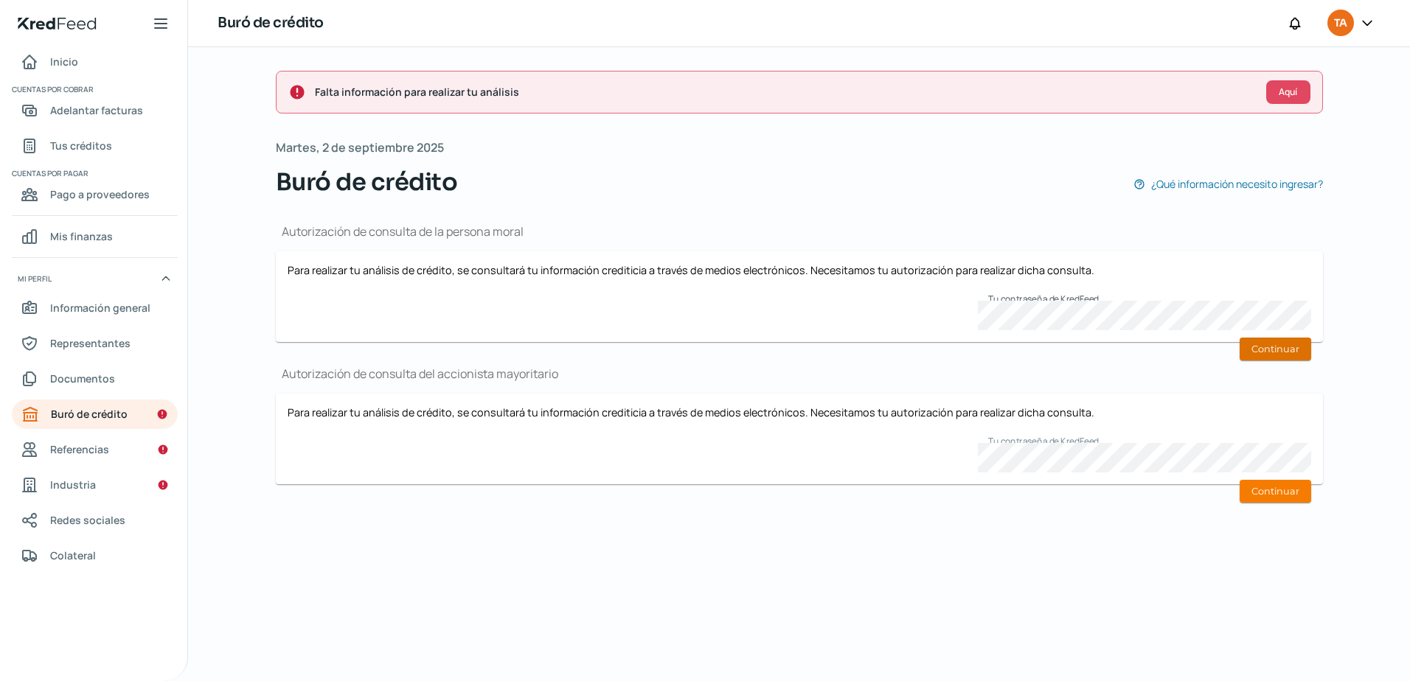
click at [1267, 347] on button "Continuar" at bounding box center [1275, 349] width 72 height 23
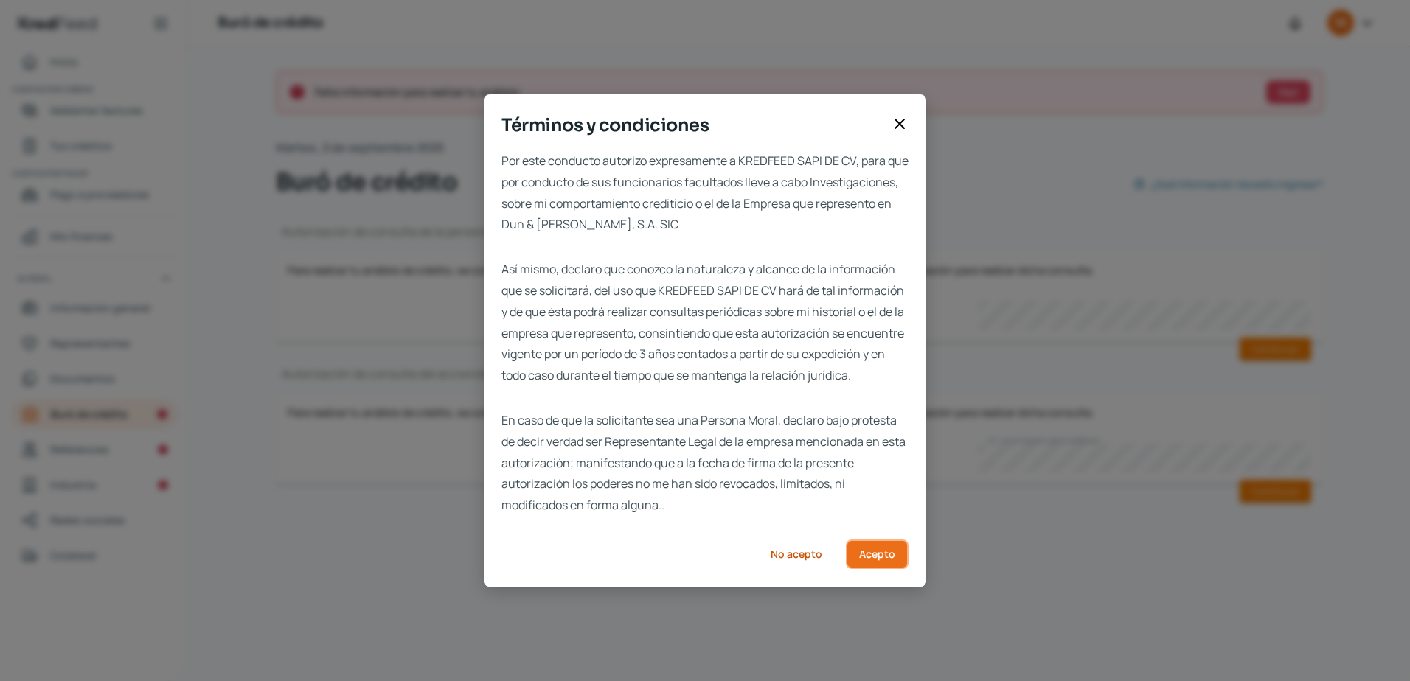
click at [875, 559] on span "Acepto" at bounding box center [877, 554] width 36 height 10
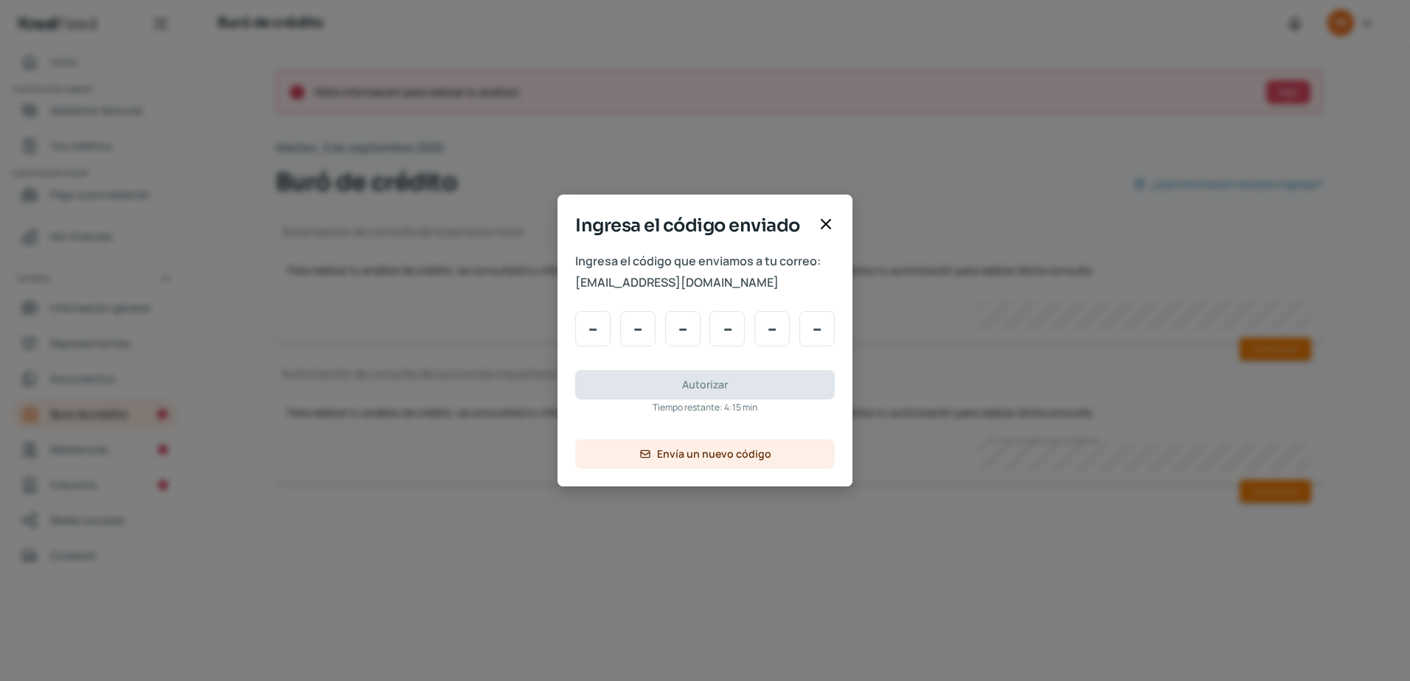
click at [824, 223] on icon at bounding box center [825, 224] width 9 height 9
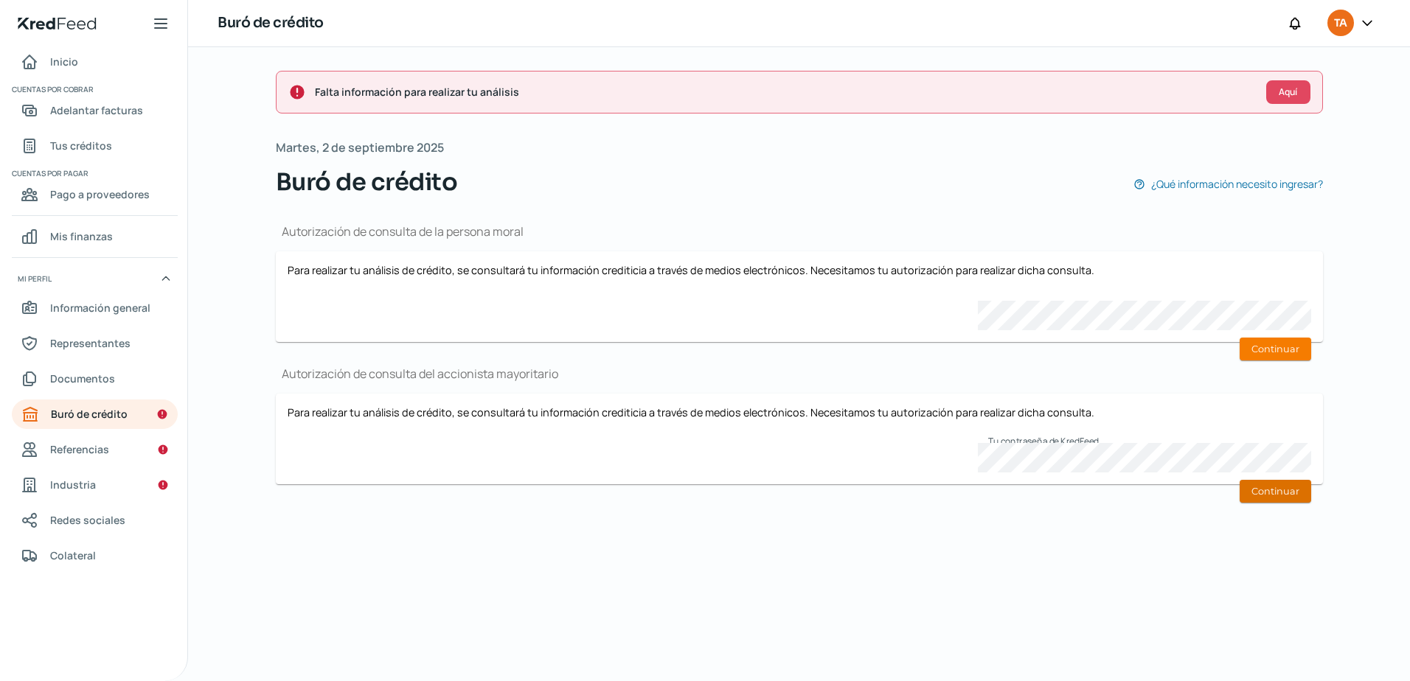
click at [1295, 498] on button "Continuar" at bounding box center [1275, 491] width 72 height 23
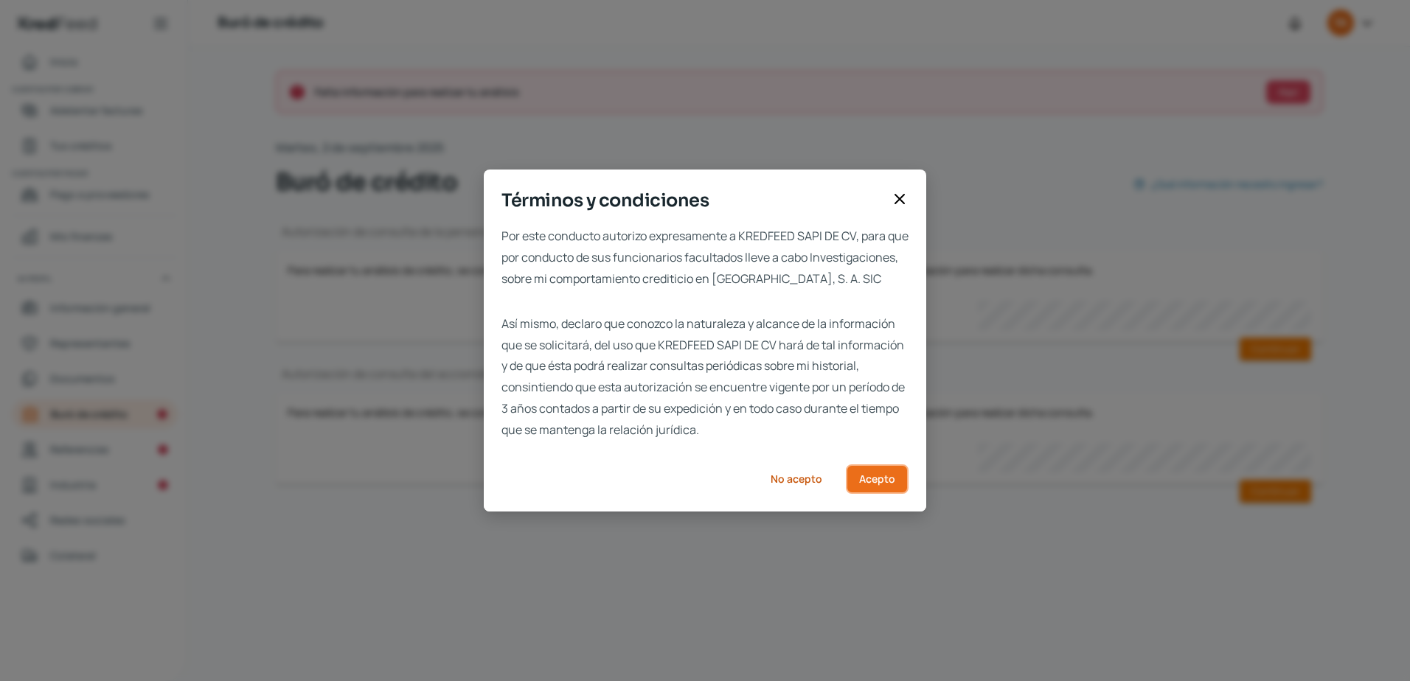
click at [878, 484] on span "Acepto" at bounding box center [877, 479] width 36 height 10
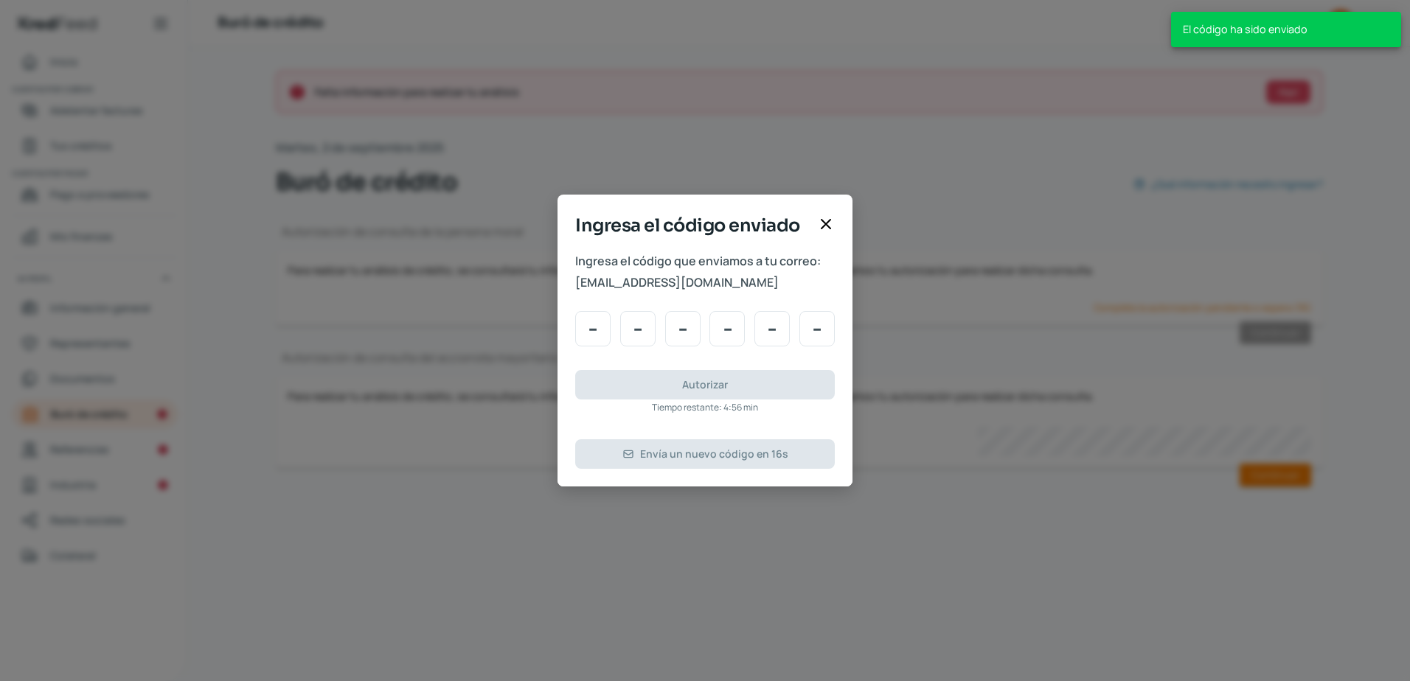
click at [819, 226] on icon at bounding box center [826, 224] width 18 height 18
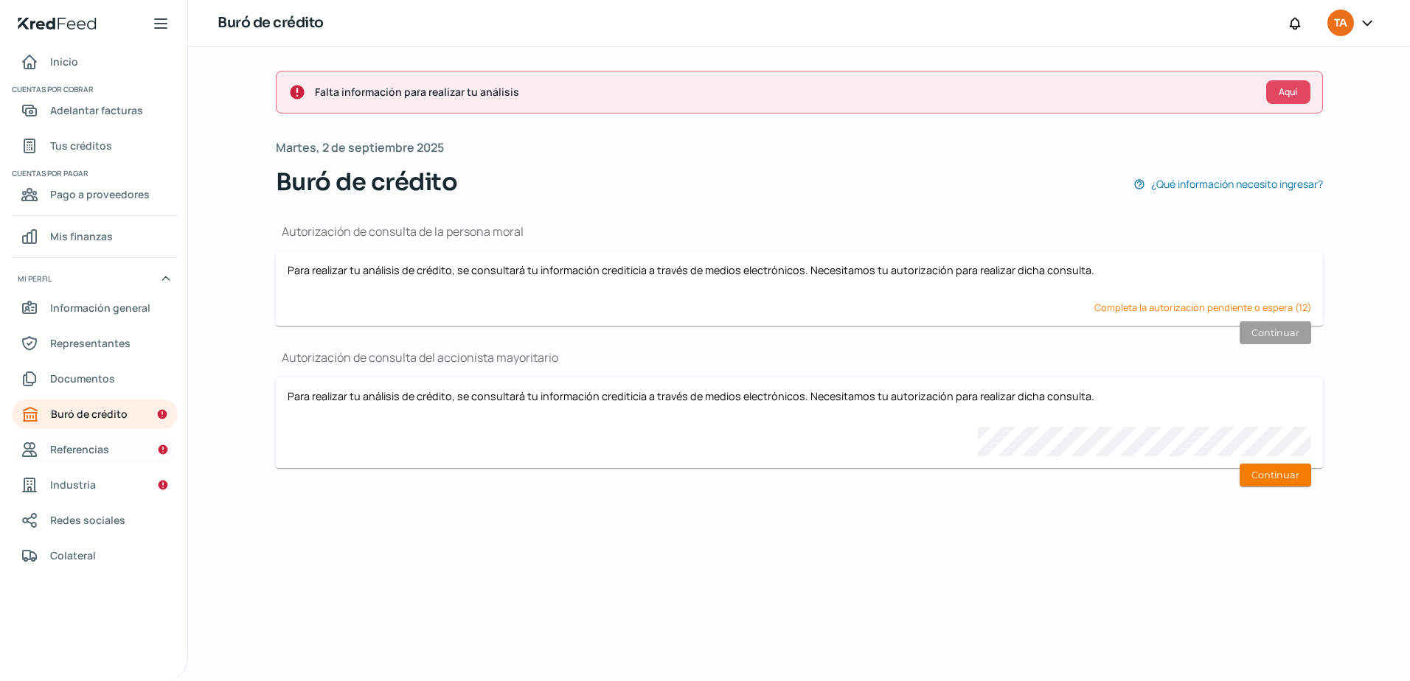
click at [67, 457] on span "Referencias" at bounding box center [79, 449] width 59 height 18
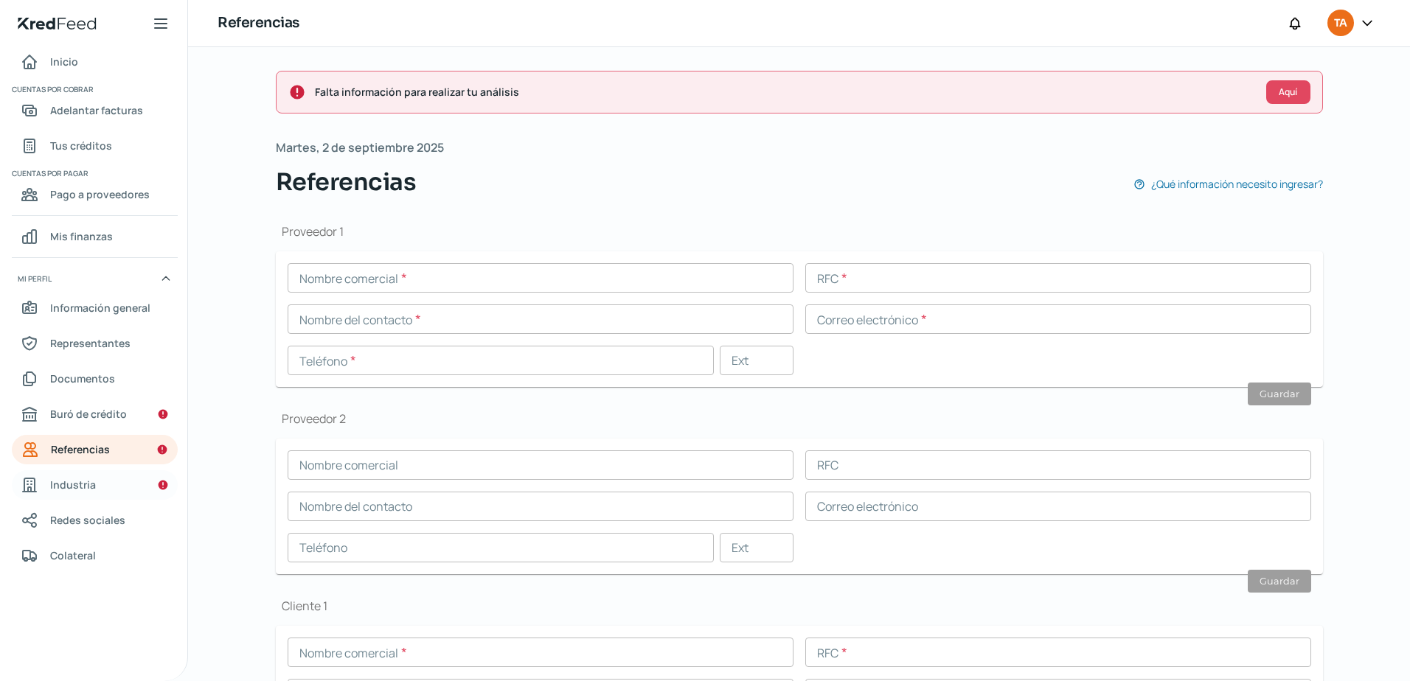
click at [96, 481] on link "Industria" at bounding box center [95, 484] width 166 height 29
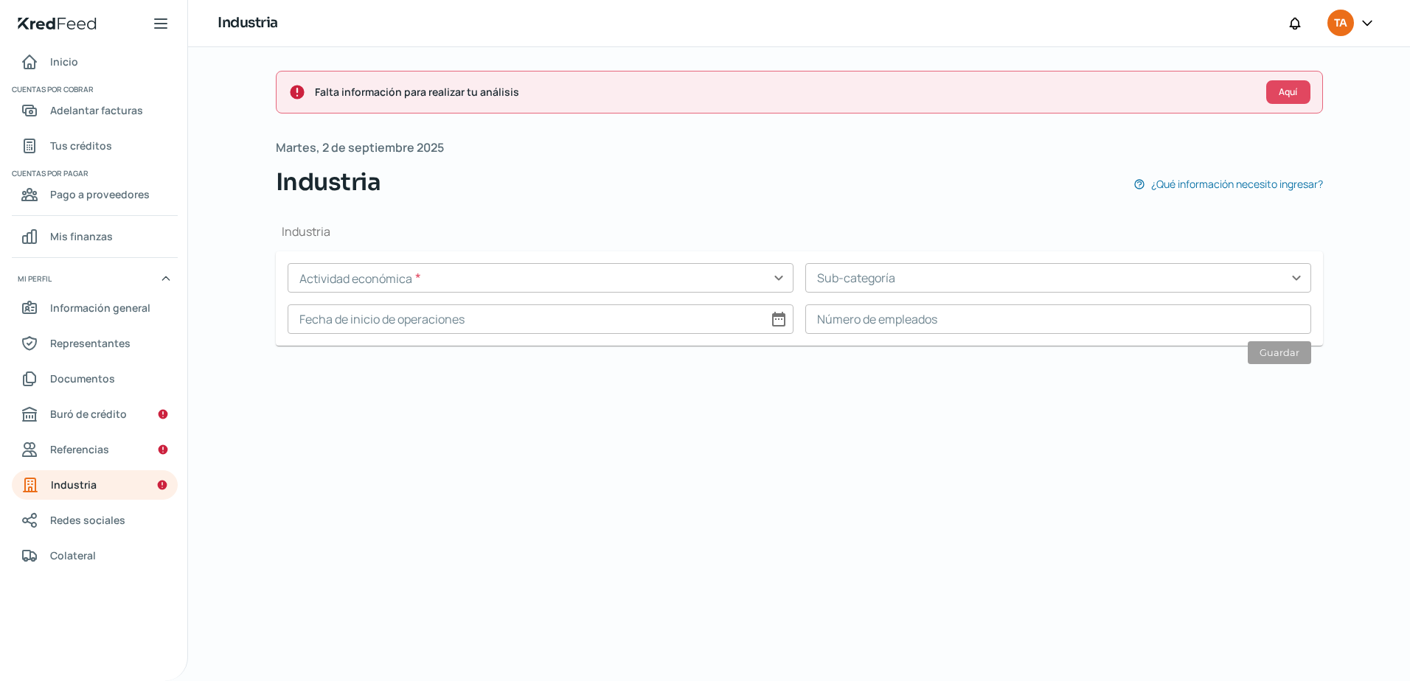
click at [560, 271] on input "text" at bounding box center [541, 277] width 506 height 29
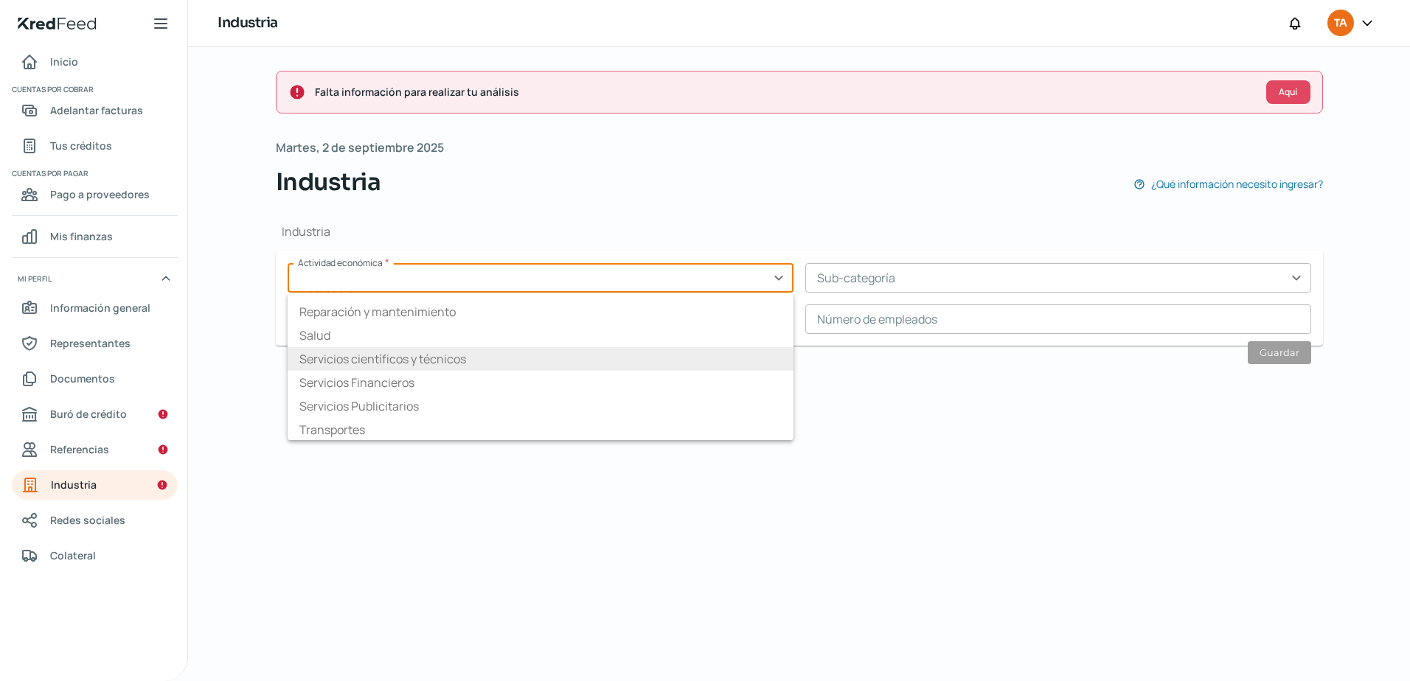
scroll to position [230, 0]
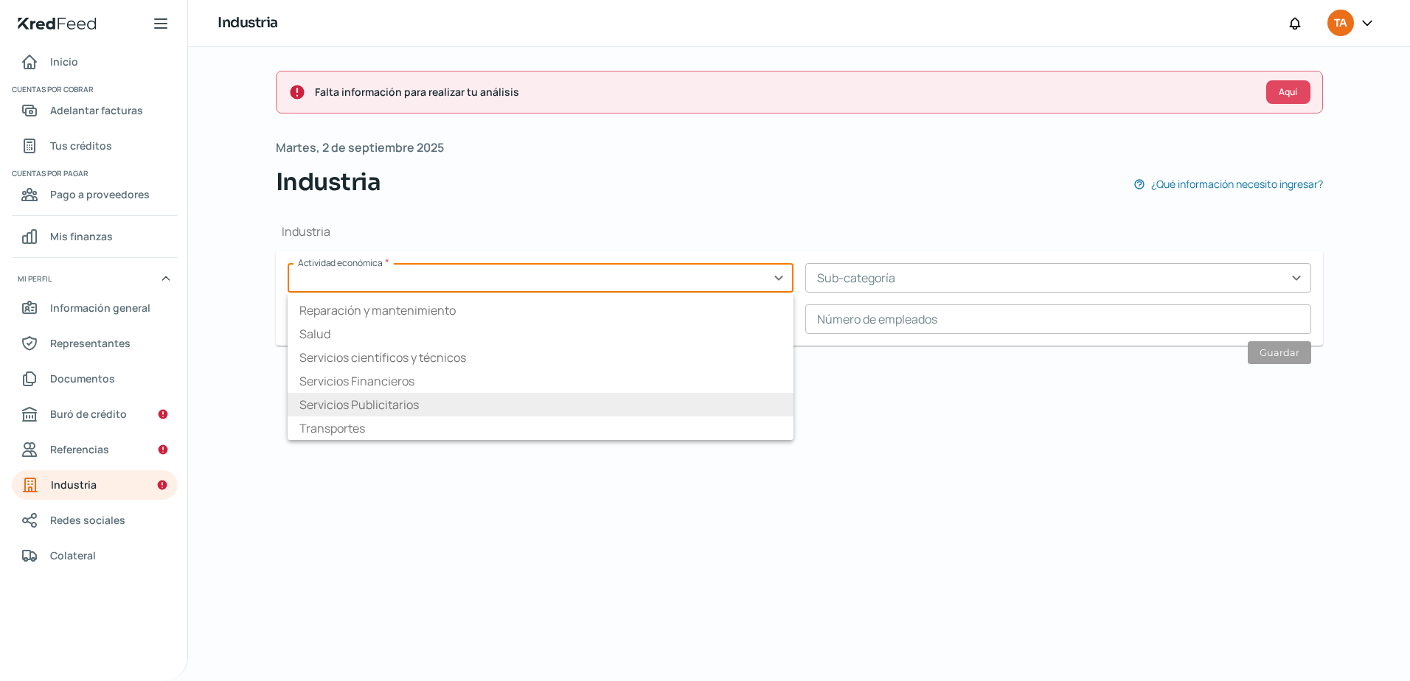
click at [450, 406] on li "Servicios Publicitarios" at bounding box center [541, 405] width 506 height 24
type input "Servicios Publicitarios"
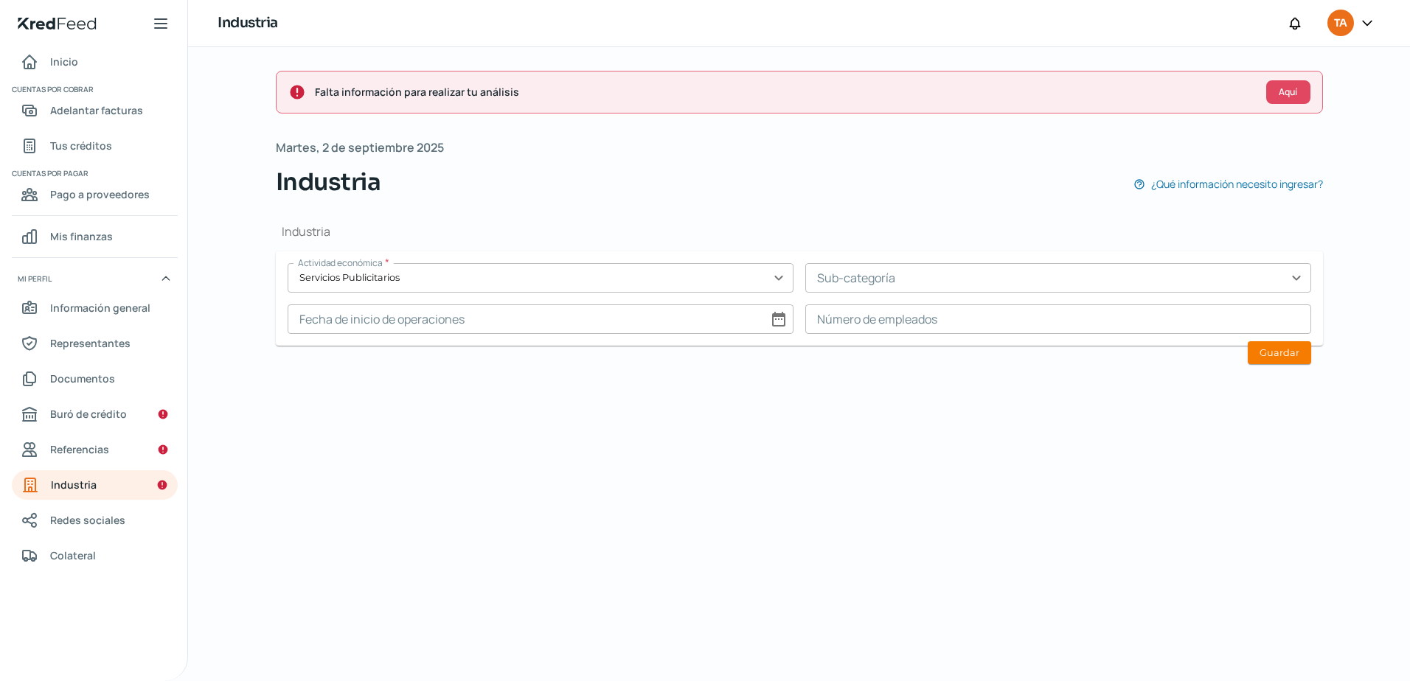
click at [919, 276] on input "text" at bounding box center [1058, 277] width 506 height 29
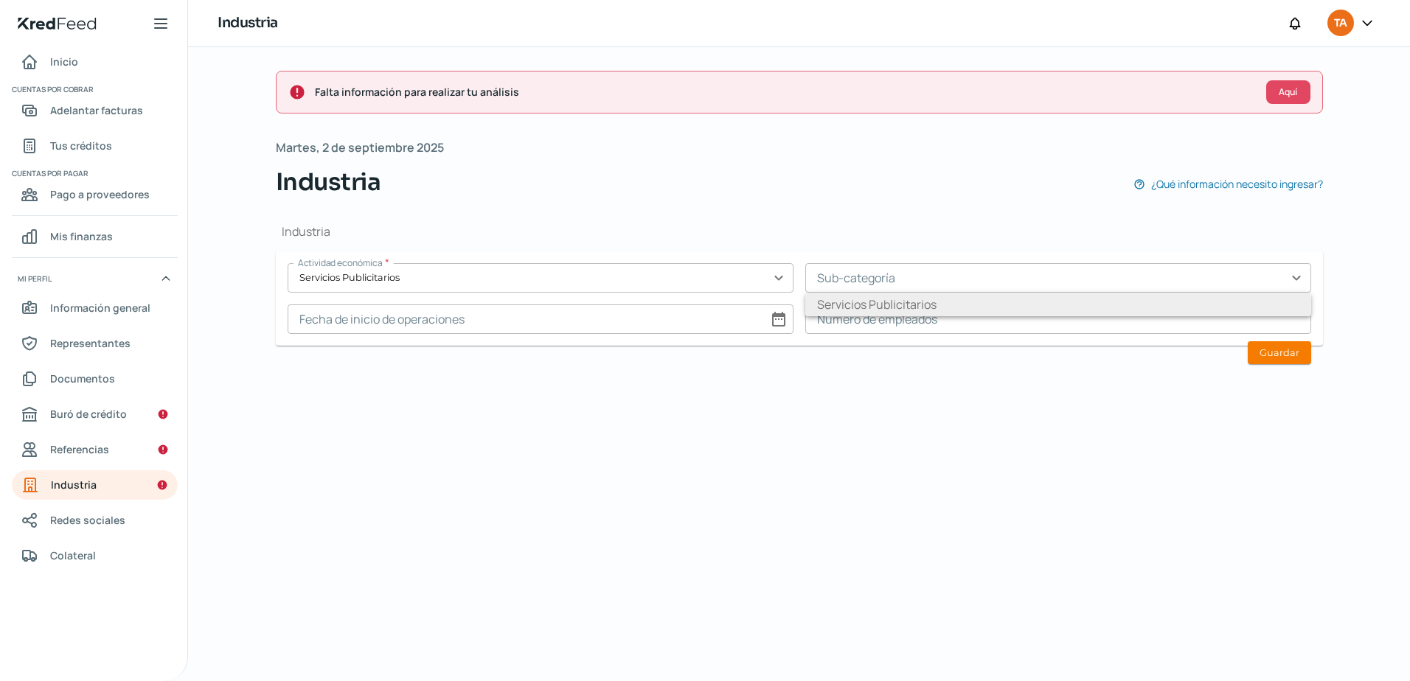
click at [894, 313] on li "Servicios Publicitarios" at bounding box center [1058, 305] width 506 height 24
type input "Servicios Publicitarios"
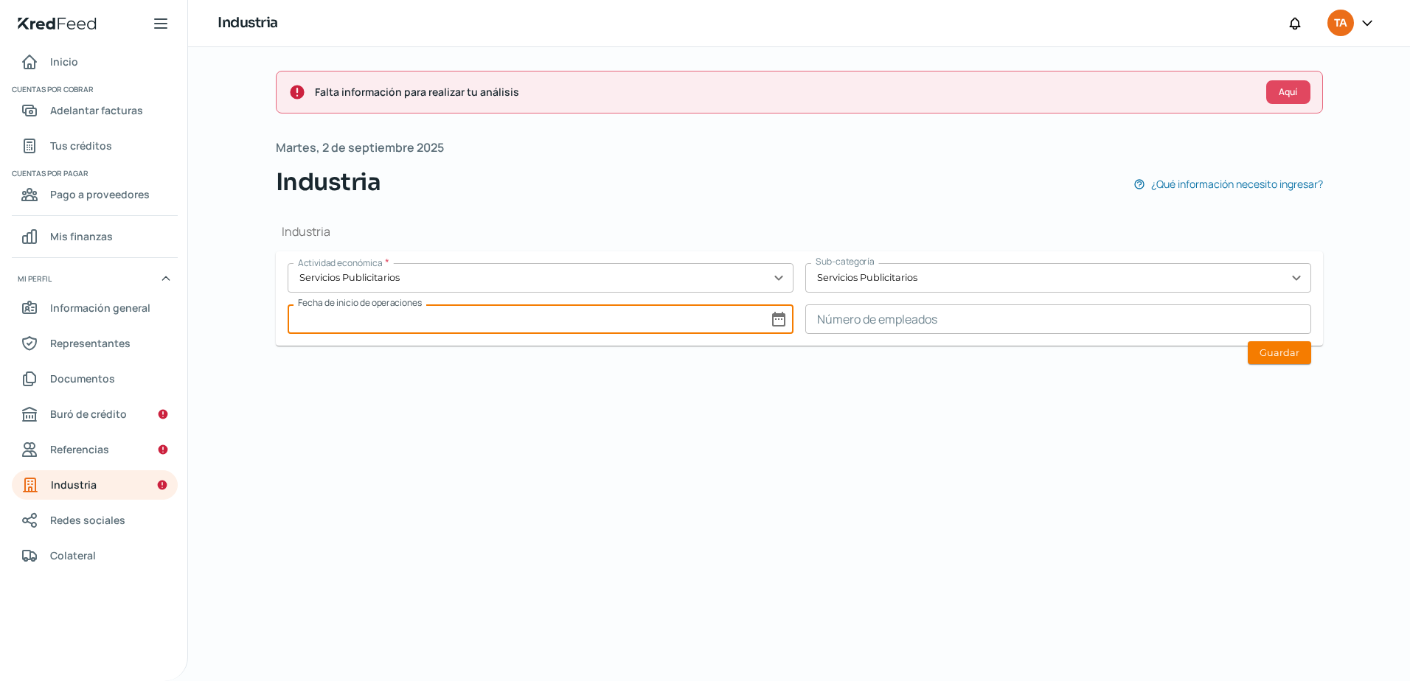
click at [700, 316] on input at bounding box center [541, 319] width 506 height 29
select select "8"
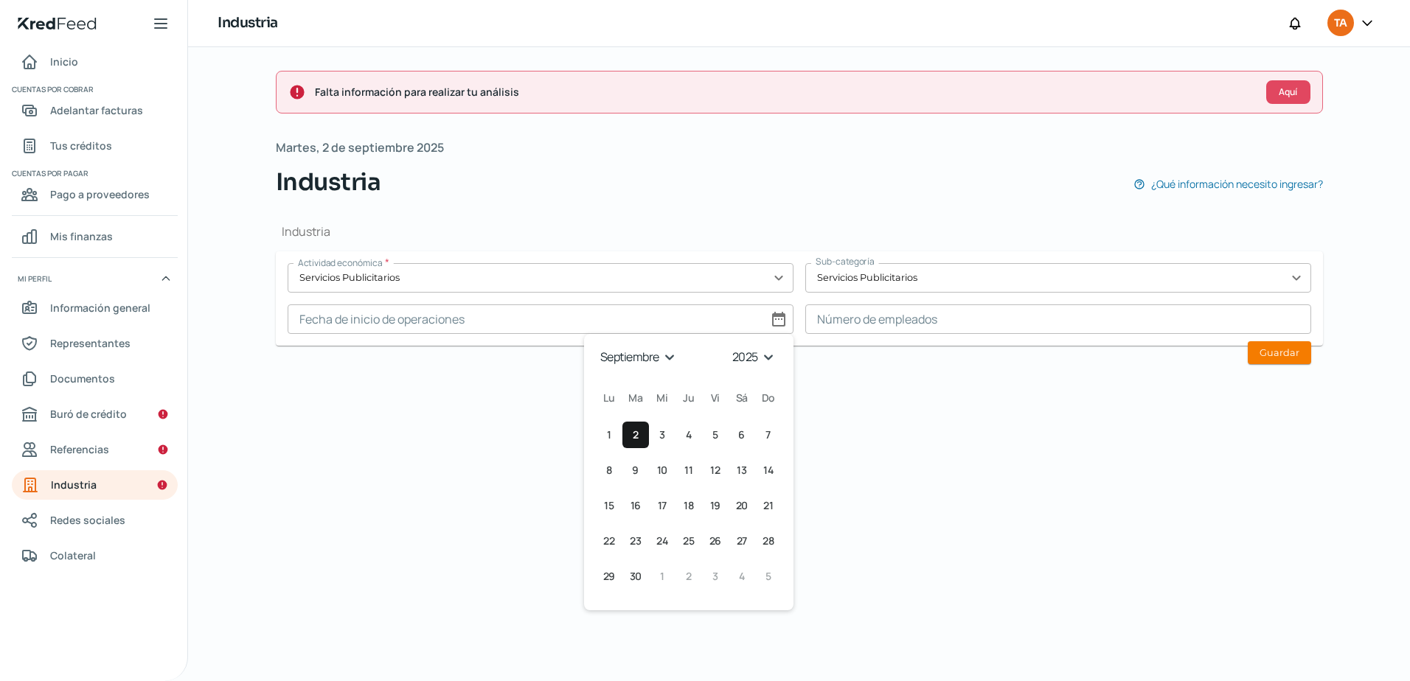
click at [757, 357] on select "1925 1926 1927 1928 1929 1930 1931 1932 1933 1934 1935 1936 1937 1938 1939 1940…" at bounding box center [755, 357] width 52 height 23
click at [748, 358] on select "1925 1926 1927 1928 1929 1930 1931 1932 1933 1934 1935 1936 1937 1938 1939 1940…" at bounding box center [755, 357] width 52 height 23
select select "1980"
click at [730, 346] on select "1925 1926 1927 1928 1929 1930 1931 1932 1933 1934 1935 1936 1937 1938 1939 1940…" at bounding box center [755, 357] width 52 height 23
click at [637, 357] on select "enero febrero marzo [PERSON_NAME] [PERSON_NAME] septiembre octubre noviembre di…" at bounding box center [639, 357] width 86 height 23
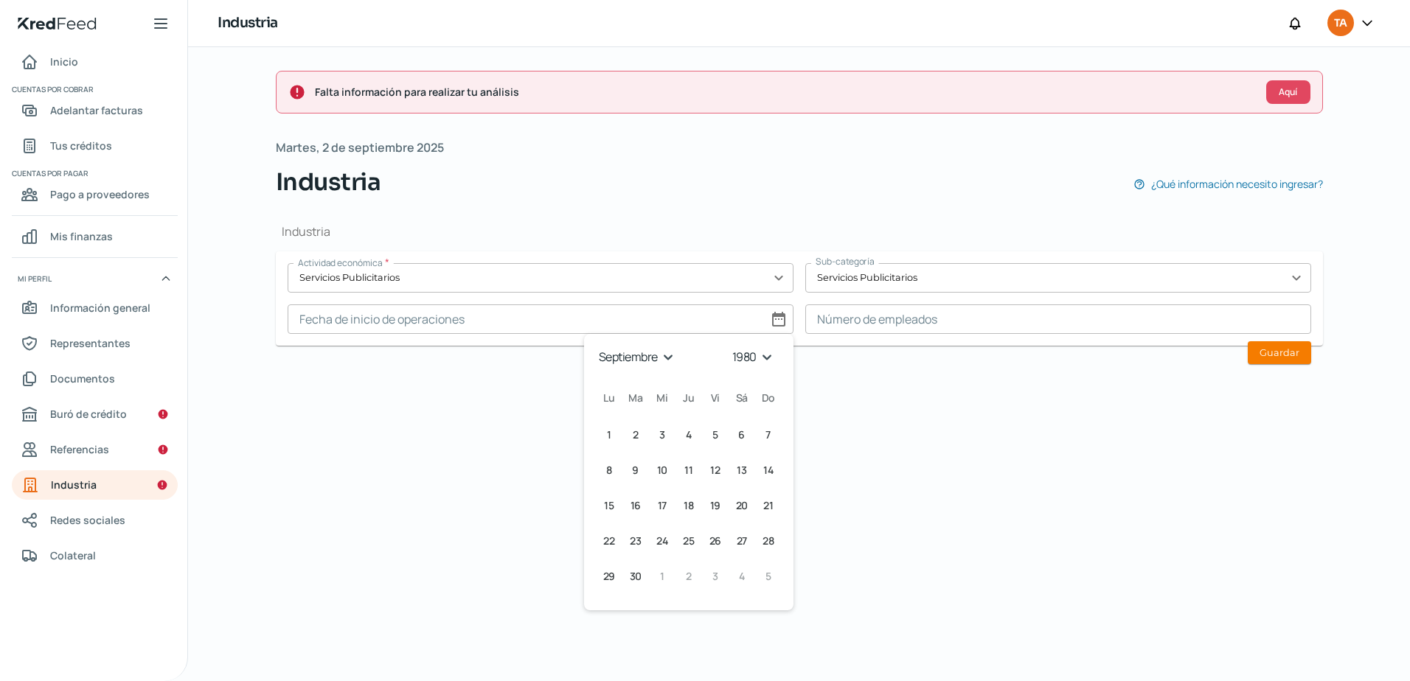
select select "5"
click at [596, 346] on select "enero febrero marzo [PERSON_NAME] [PERSON_NAME] septiembre octubre noviembre di…" at bounding box center [639, 357] width 86 height 23
click at [640, 462] on button "3 [DATE] ([DATE])" at bounding box center [635, 470] width 27 height 27
type input "[DATE]"
click at [886, 322] on input at bounding box center [1058, 319] width 506 height 29
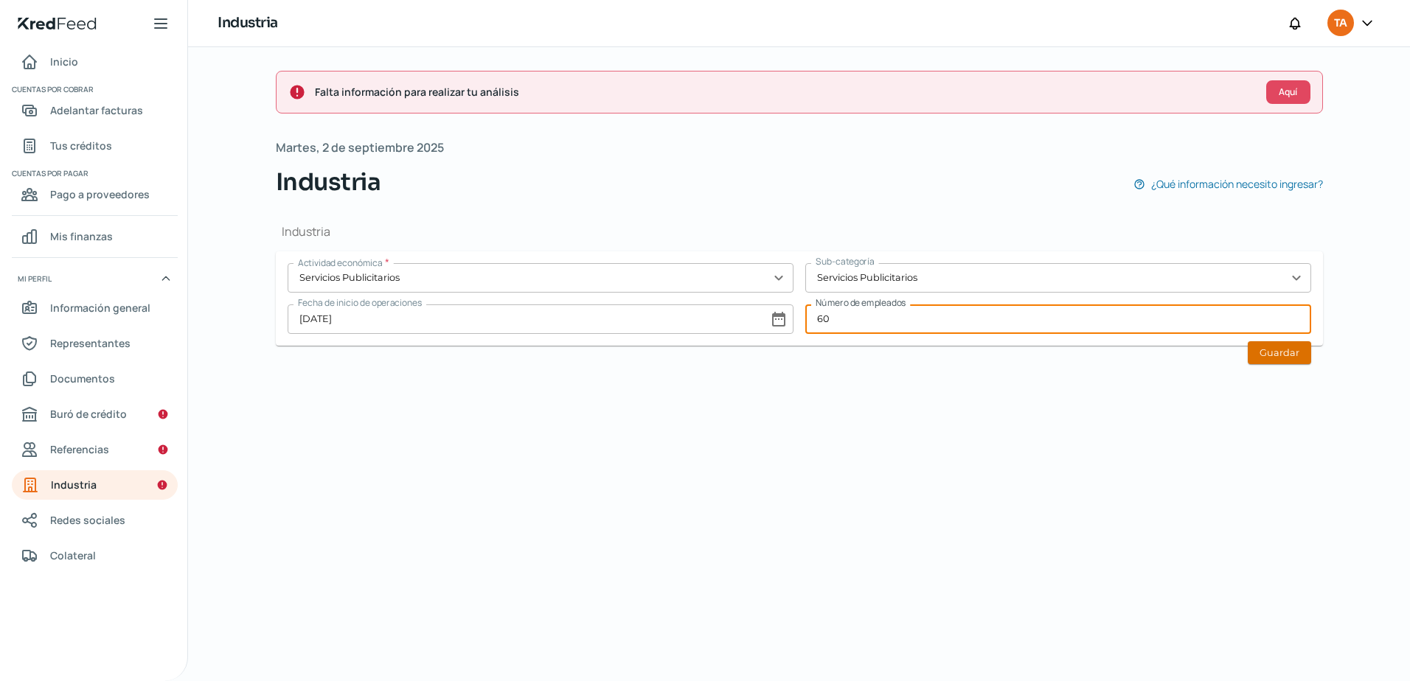
type input "60"
click at [1270, 354] on button "Guardar" at bounding box center [1279, 352] width 63 height 23
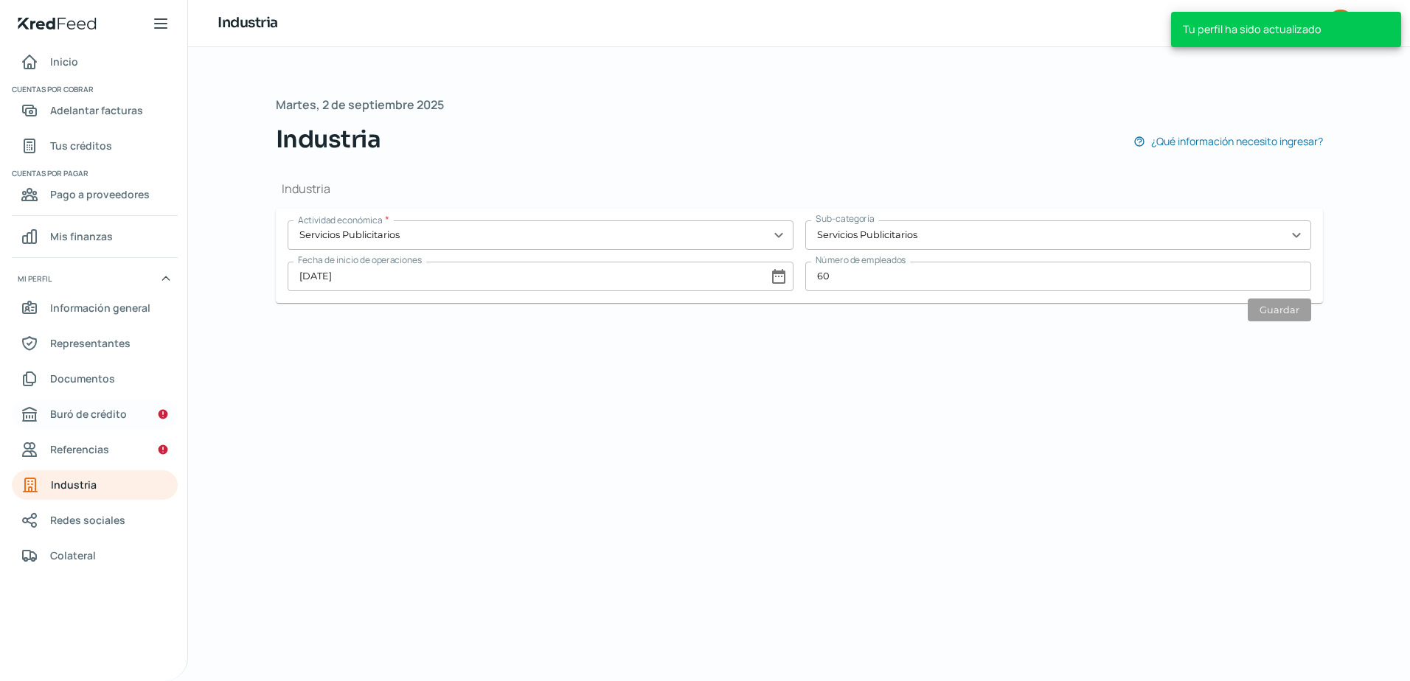
click at [88, 410] on span "Buró de crédito" at bounding box center [88, 414] width 77 height 18
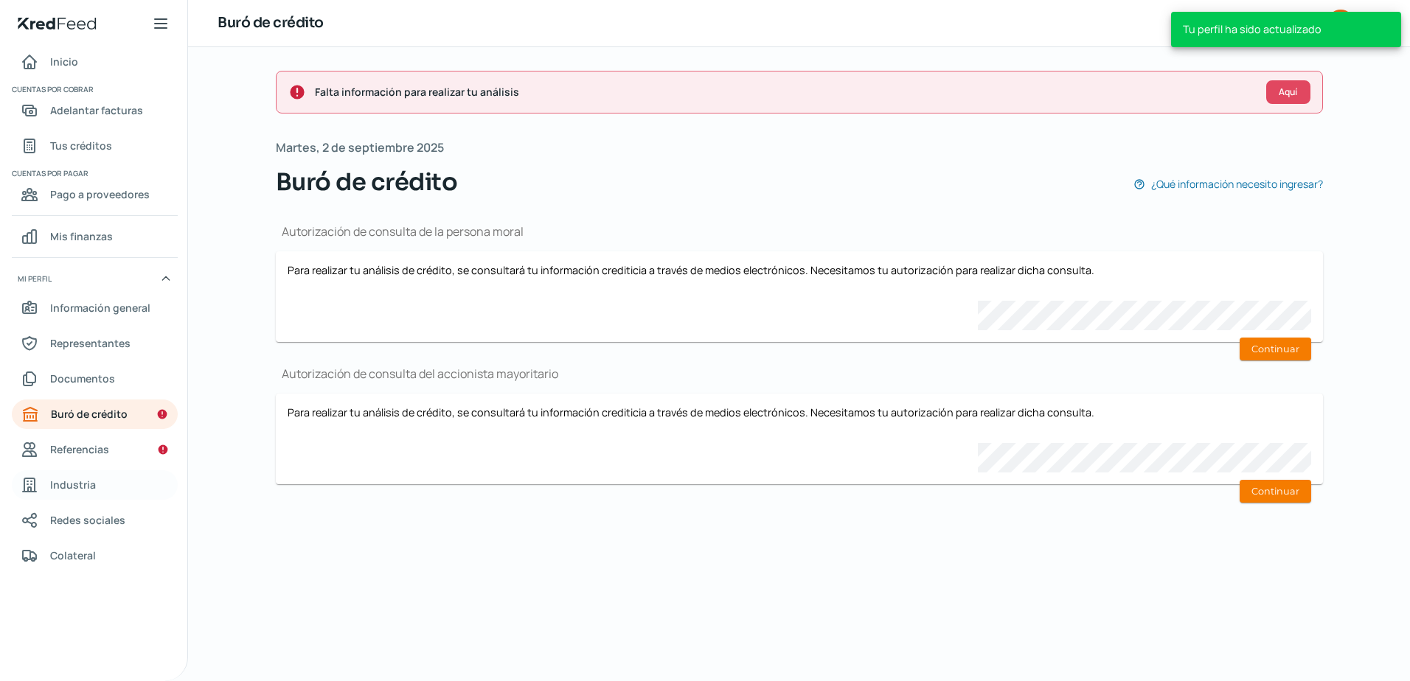
click at [86, 473] on link "Industria" at bounding box center [95, 484] width 166 height 29
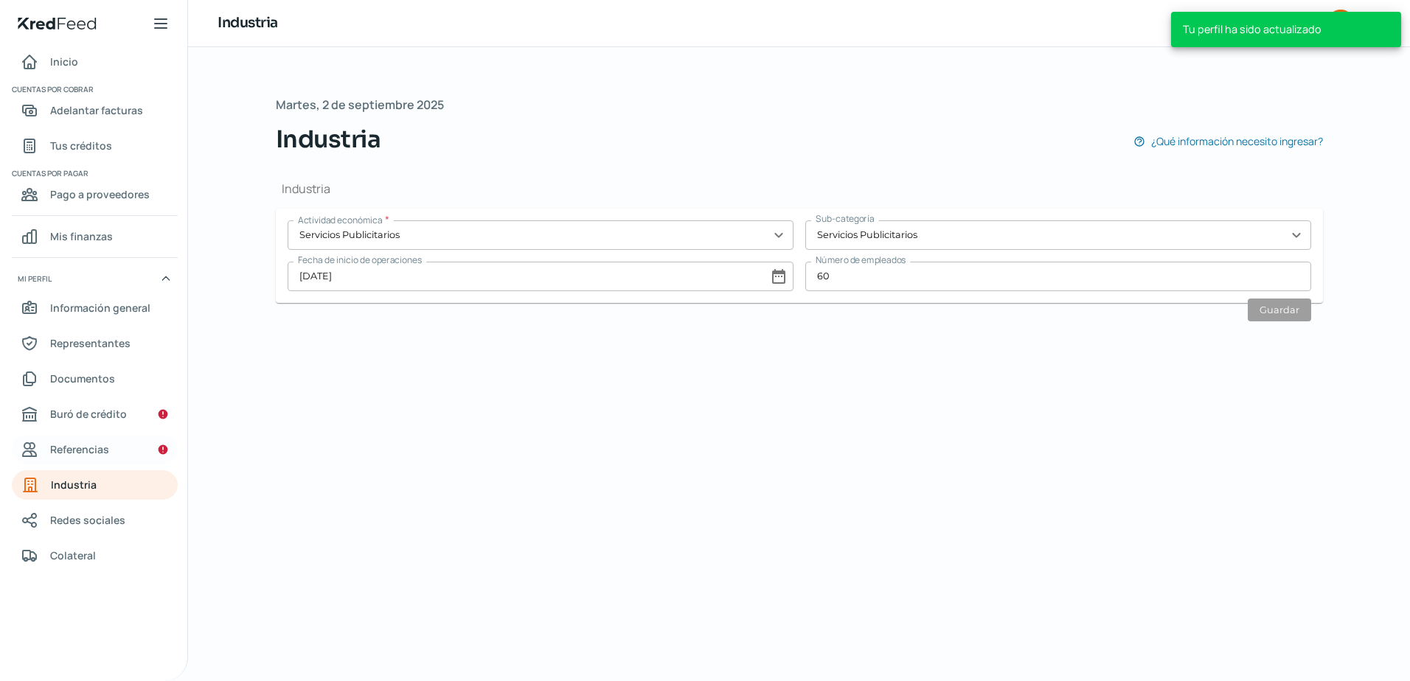
click at [100, 452] on span "Referencias" at bounding box center [79, 449] width 59 height 18
